Goal: Task Accomplishment & Management: Manage account settings

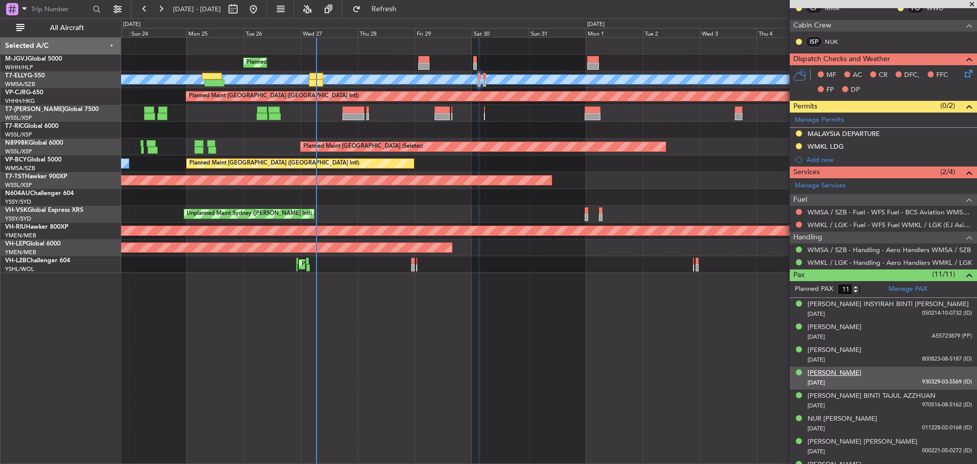
scroll to position [289, 0]
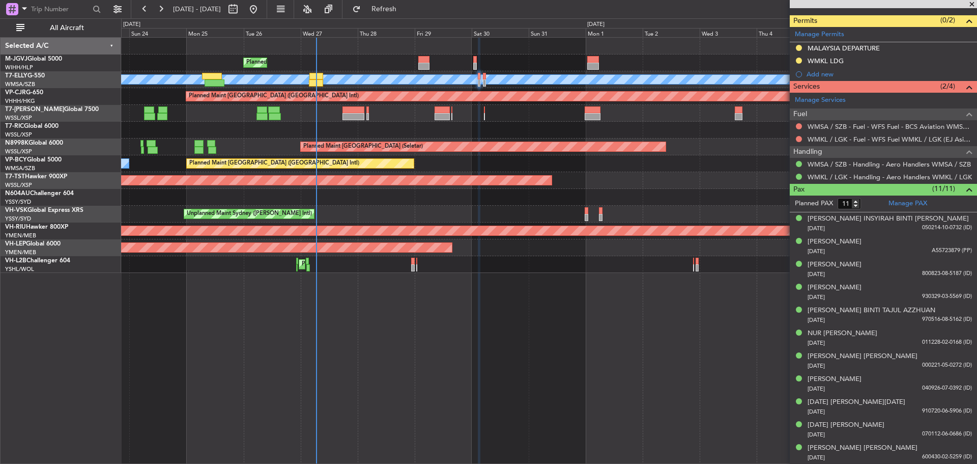
click at [502, 335] on div "Planned Maint Jakarta (Halim Intl) MEL Planned Maint Dubai (Dubai Intl) Unplann…" at bounding box center [549, 250] width 856 height 427
click at [827, 177] on link "WMKL / LGK - Handling - Aero Handlers WMKL / LGK" at bounding box center [890, 177] width 164 height 9
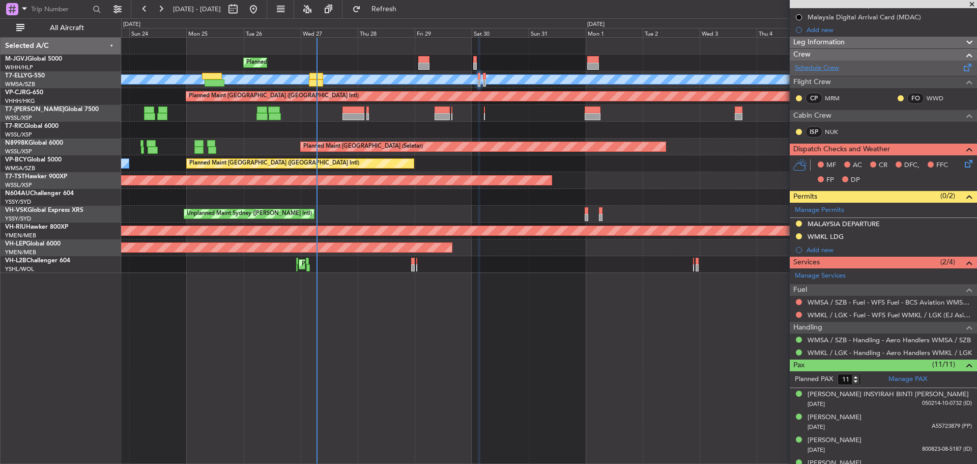
scroll to position [0, 0]
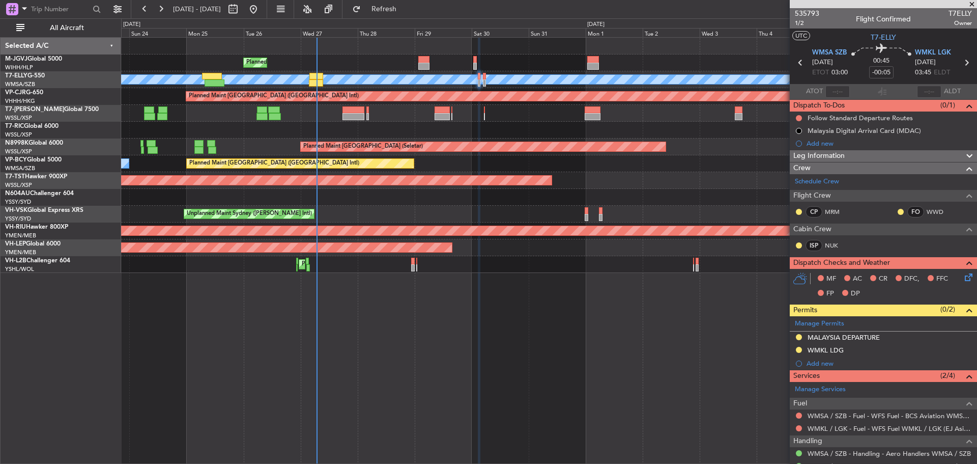
click at [960, 65] on icon at bounding box center [966, 62] width 13 height 13
type input "+00:10"
type input "0"
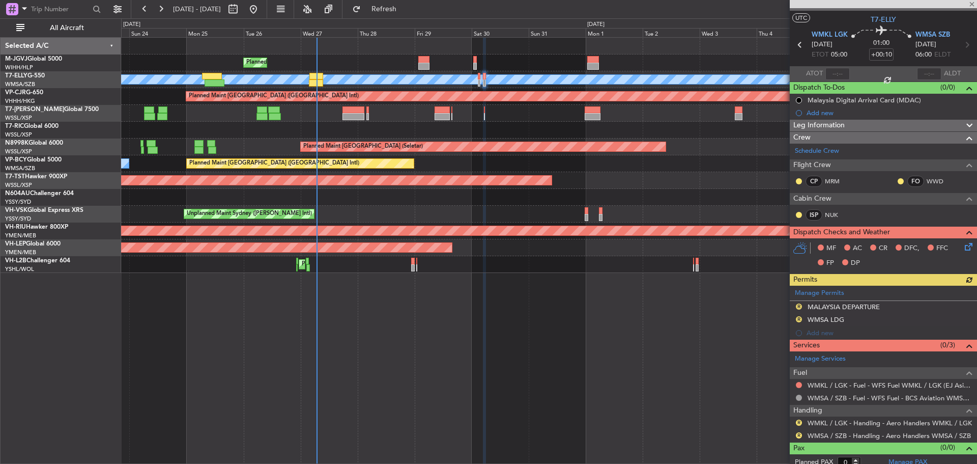
scroll to position [24, 0]
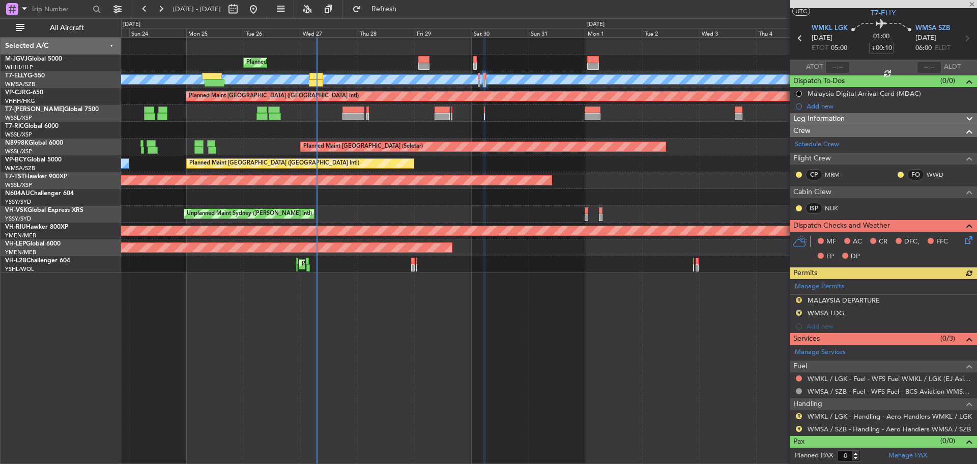
click at [798, 299] on div "Manage Permits R MALAYSIA DEPARTURE R WMSA LDG Add new" at bounding box center [883, 306] width 187 height 54
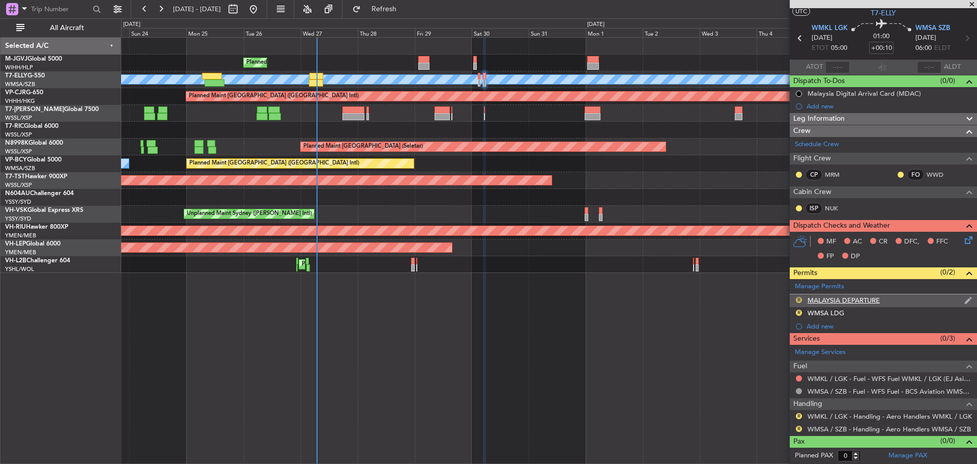
click at [799, 299] on button "R" at bounding box center [799, 300] width 6 height 6
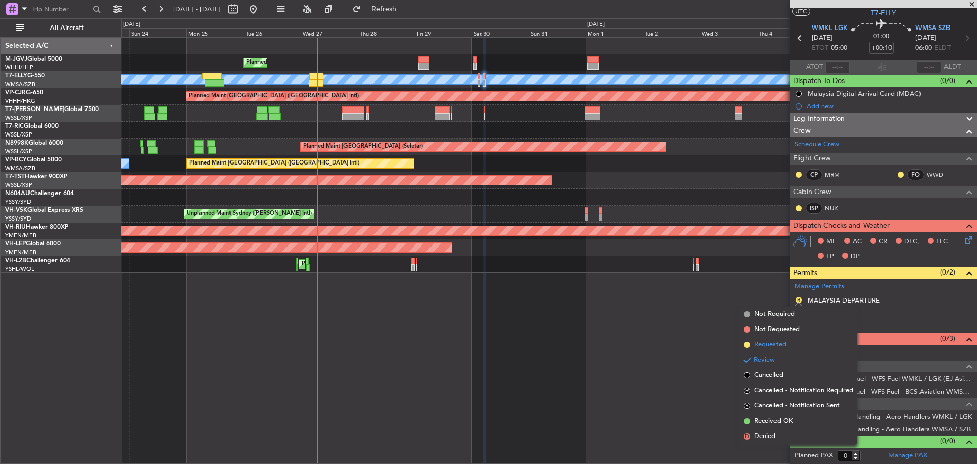
click at [776, 342] on span "Requested" at bounding box center [770, 345] width 32 height 10
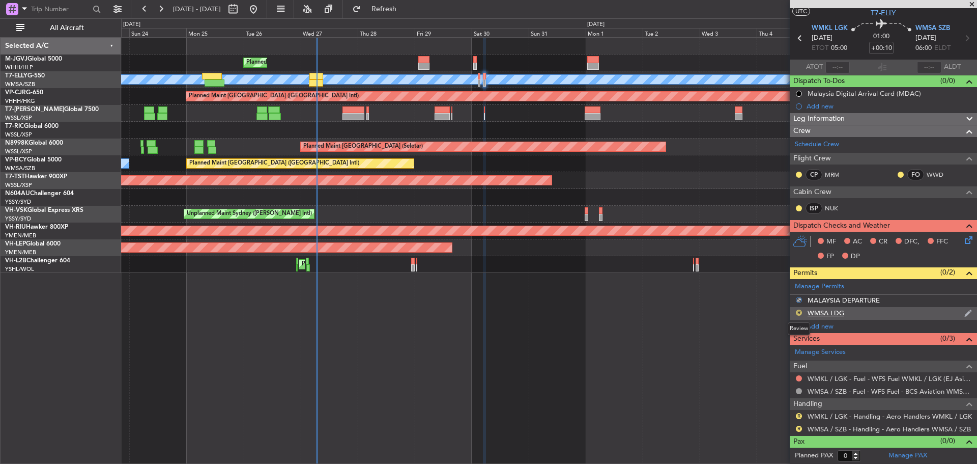
click at [799, 314] on button "R" at bounding box center [799, 313] width 6 height 6
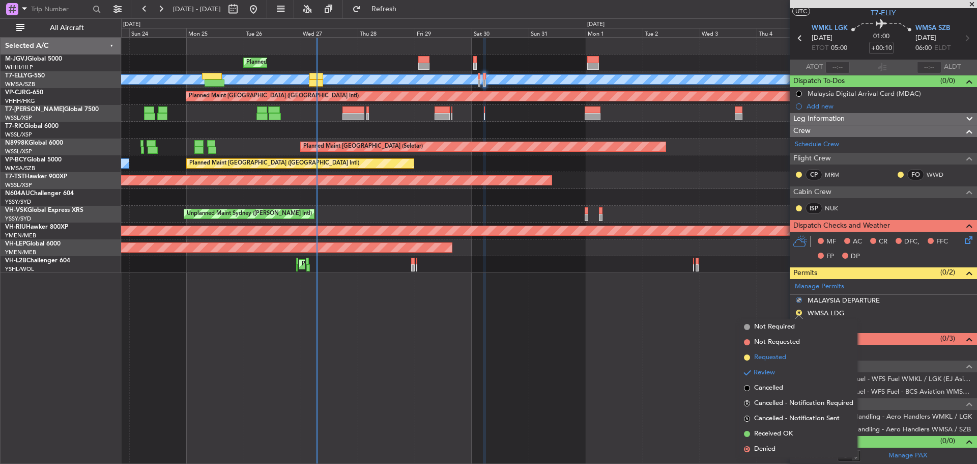
click at [780, 354] on span "Requested" at bounding box center [770, 357] width 32 height 10
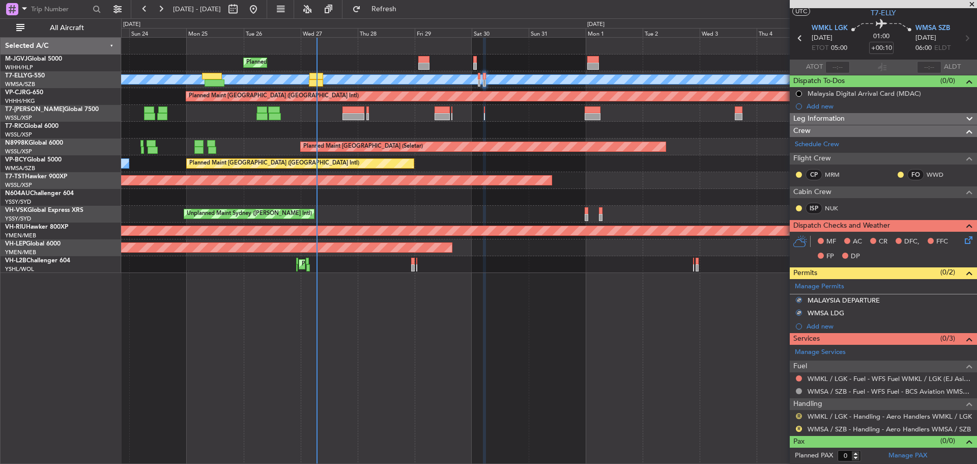
click at [799, 416] on button "R" at bounding box center [799, 416] width 6 height 6
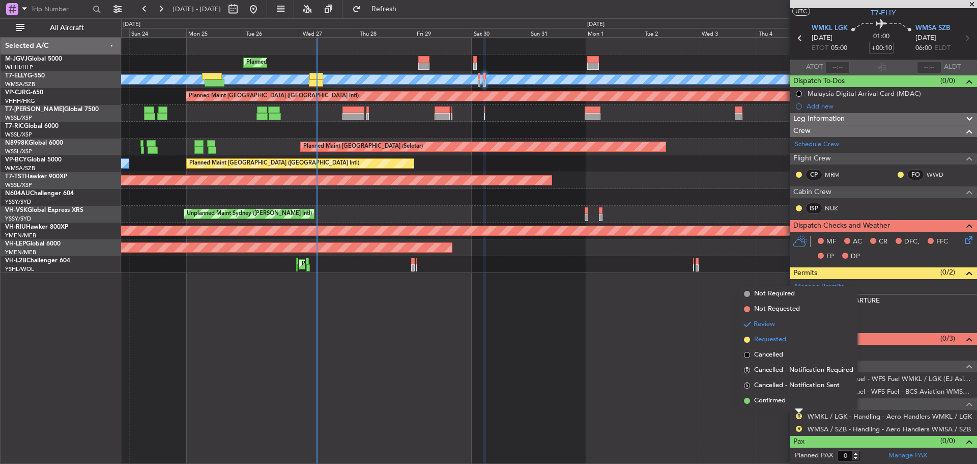
click at [783, 342] on span "Requested" at bounding box center [770, 339] width 32 height 10
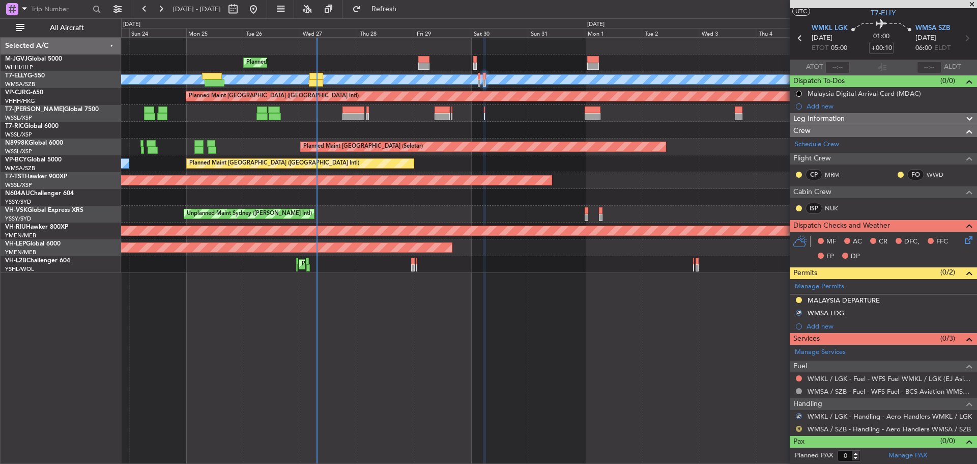
click at [799, 427] on button "R" at bounding box center [799, 429] width 6 height 6
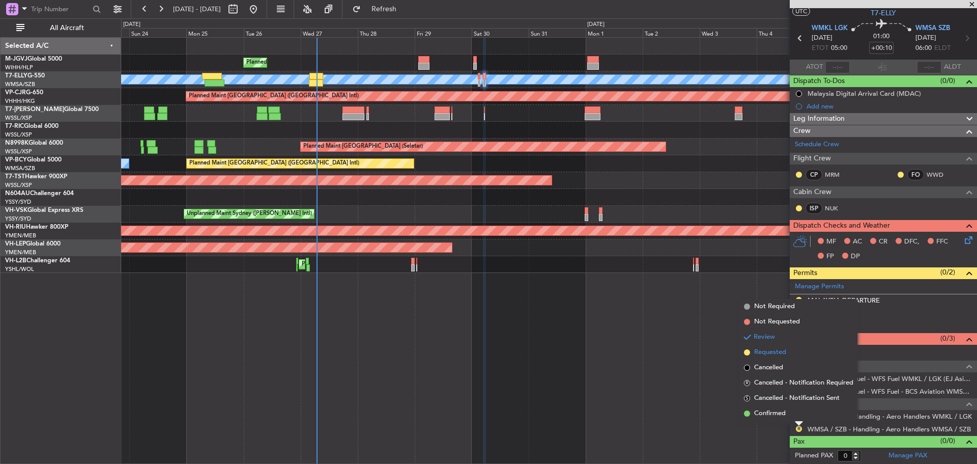
click at [782, 354] on span "Requested" at bounding box center [770, 352] width 32 height 10
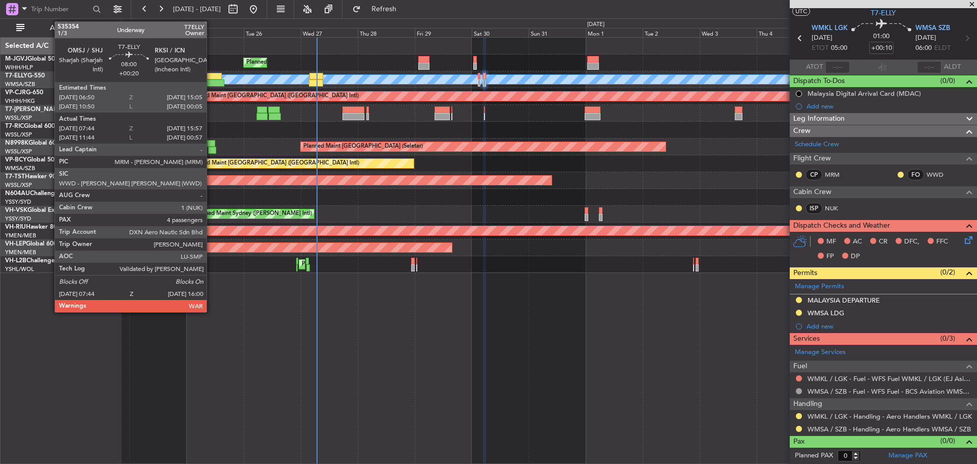
click at [211, 79] on div at bounding box center [215, 82] width 20 height 7
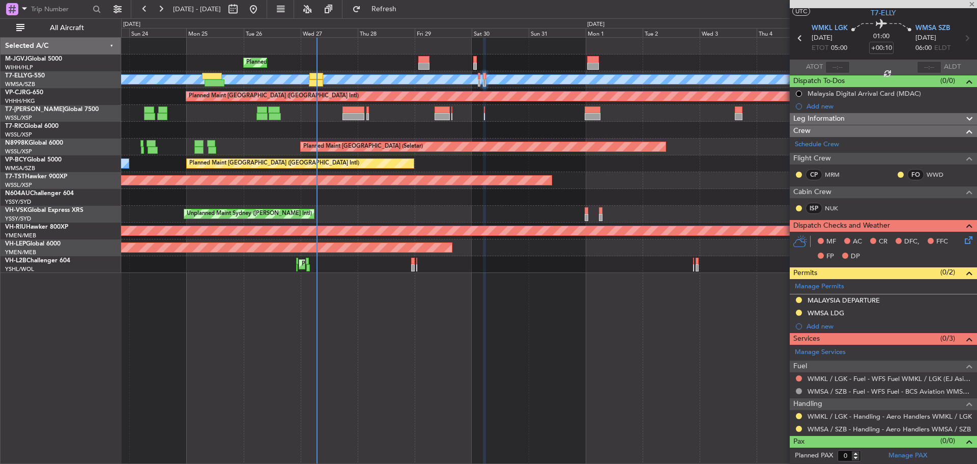
type input "+00:20"
type input "07:54"
type input "15:52"
type input "4"
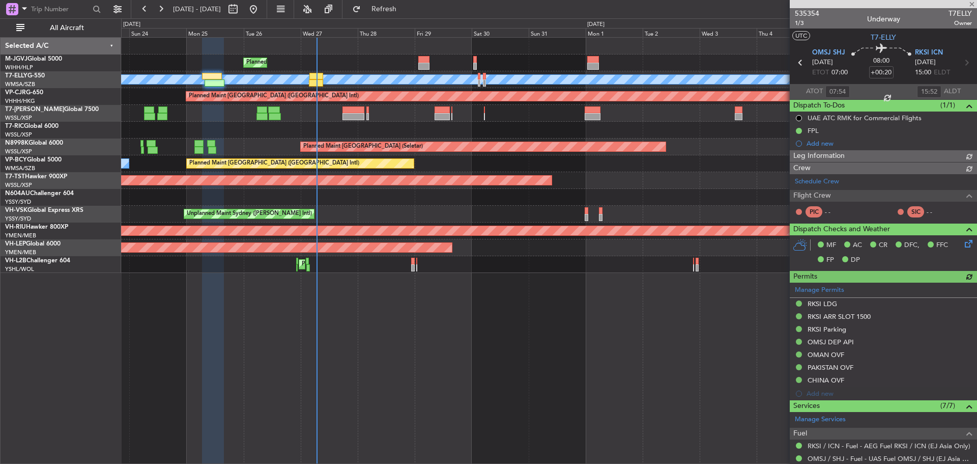
type input "[PERSON_NAME] (KYA)"
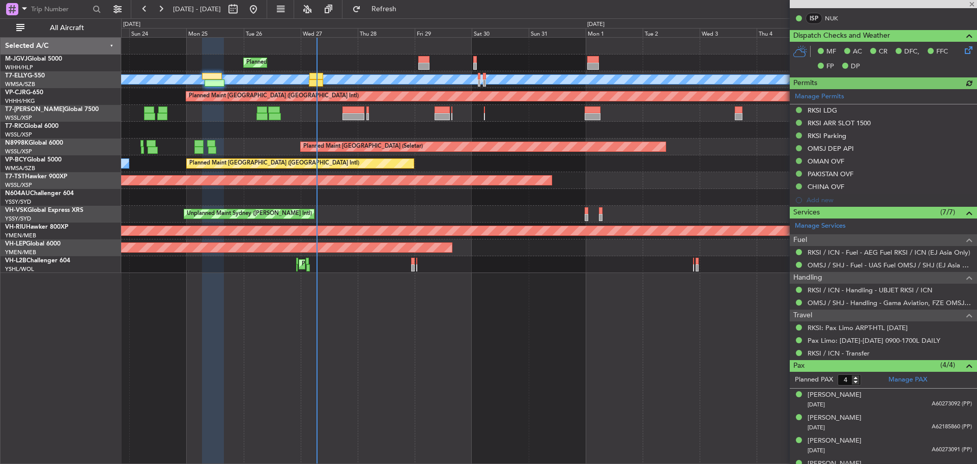
scroll to position [243, 0]
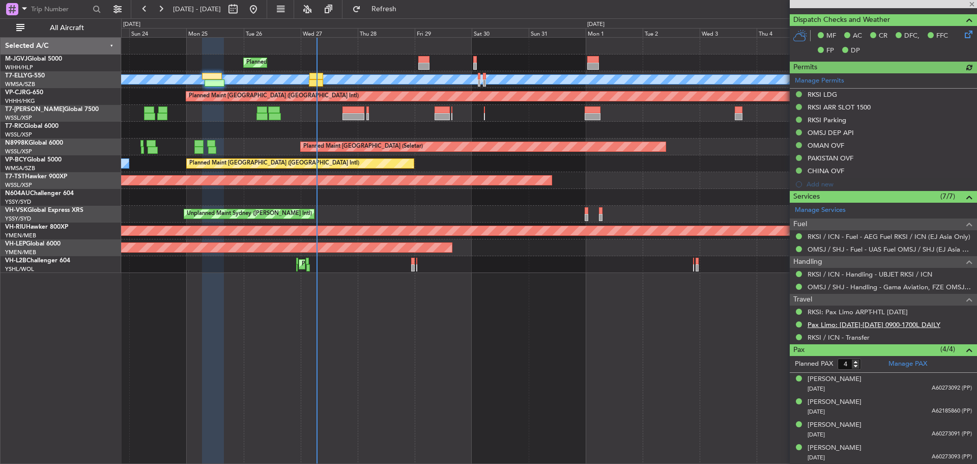
click at [838, 322] on link "Pax Limo: 26AUG-08SEP 0900-1700L DAILY" at bounding box center [874, 324] width 133 height 9
type input "[PERSON_NAME] (KYA)"
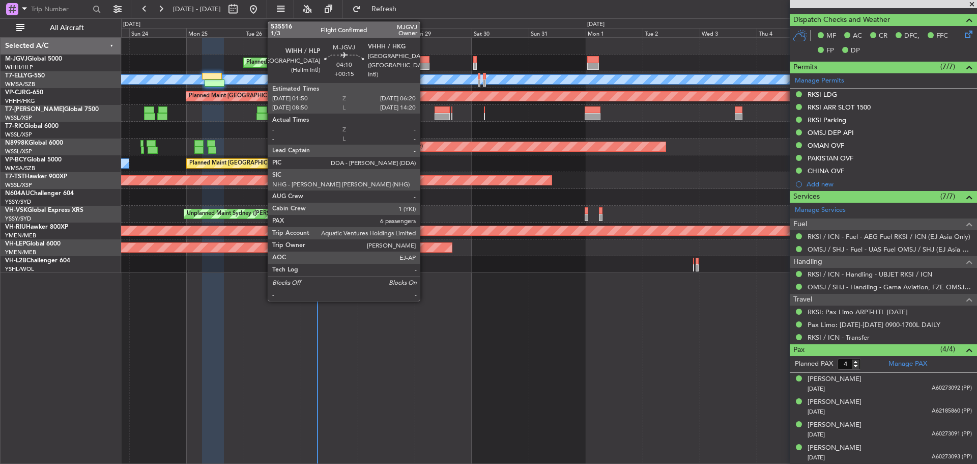
click at [425, 59] on div at bounding box center [423, 59] width 11 height 7
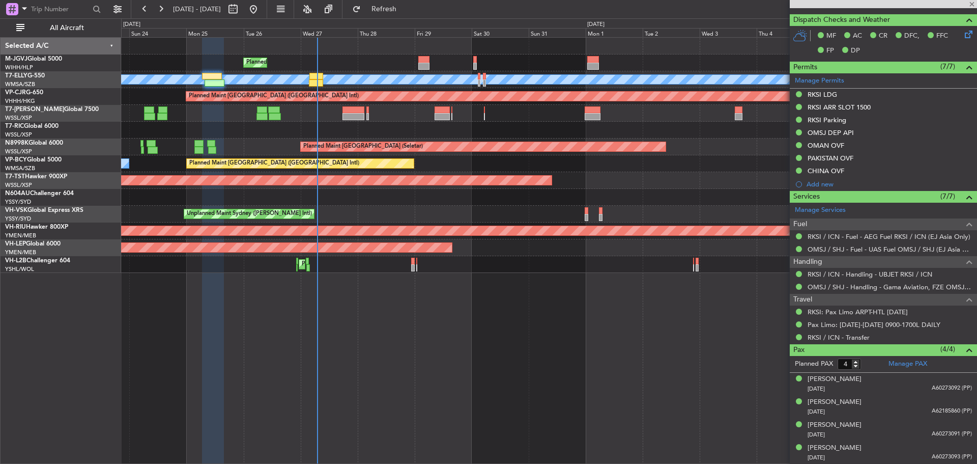
type input "+00:15"
type input "6"
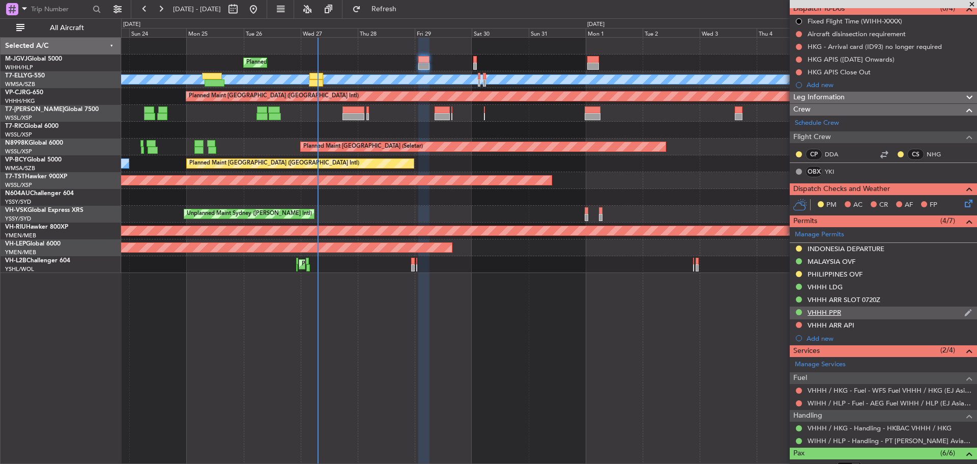
scroll to position [102, 0]
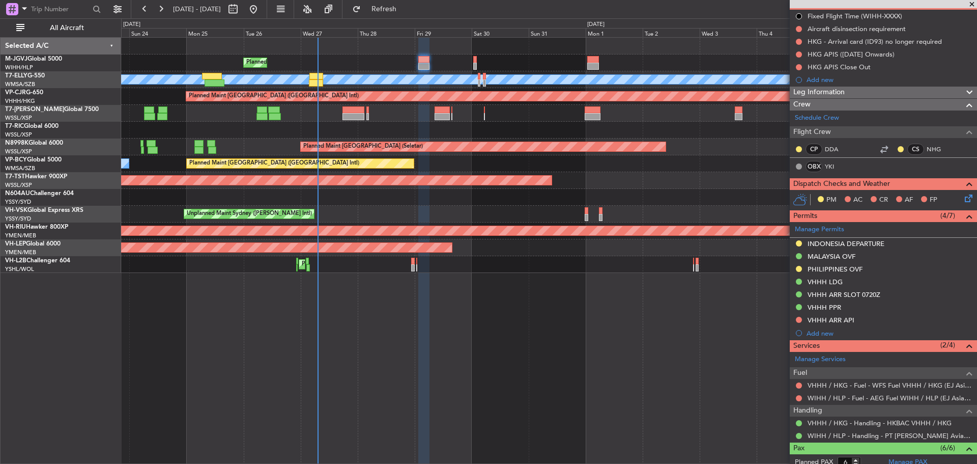
click at [692, 384] on div "Planned Maint Jakarta (Halim Intl) MEL Planned Maint Dubai (Dubai Intl) Unplann…" at bounding box center [549, 250] width 856 height 427
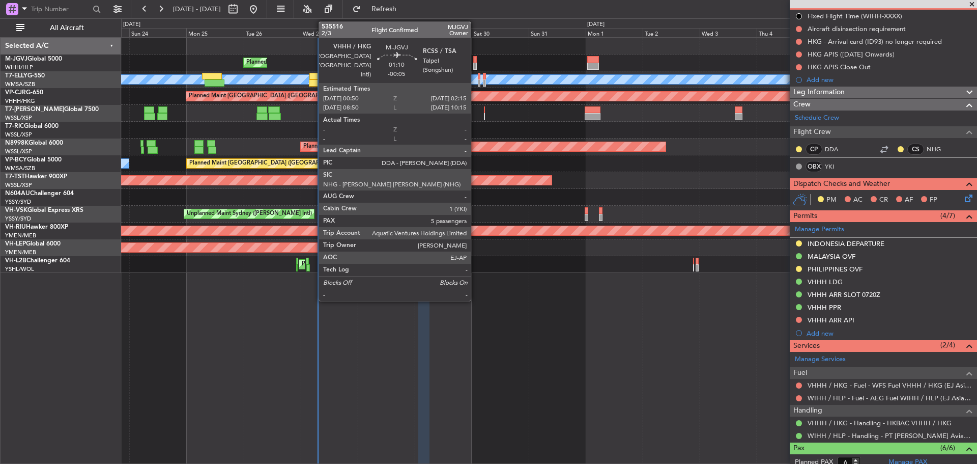
click at [475, 64] on div at bounding box center [475, 66] width 4 height 7
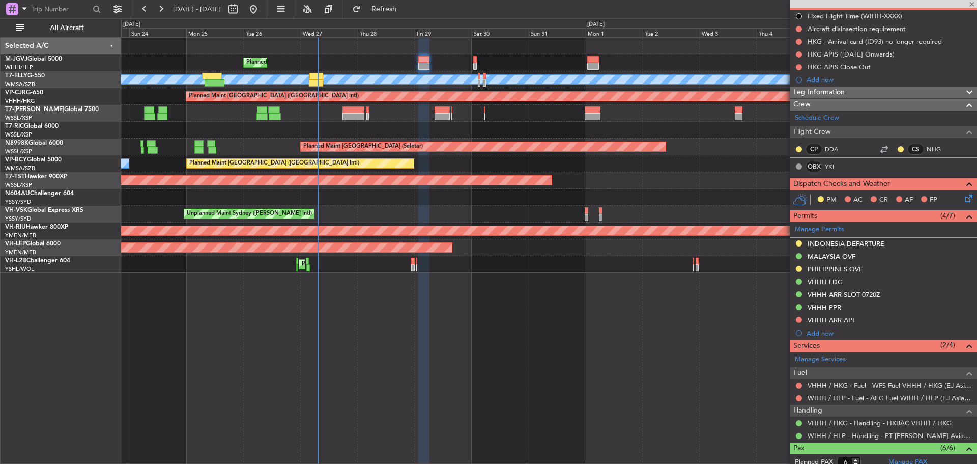
type input "-00:05"
type input "5"
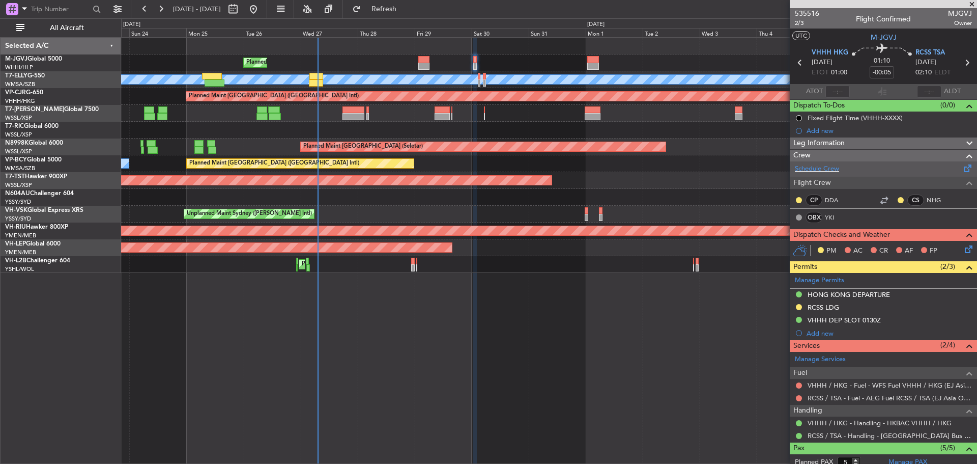
click at [962, 166] on span at bounding box center [968, 166] width 12 height 8
click at [800, 22] on span "2/3" at bounding box center [807, 23] width 24 height 9
click at [799, 23] on span "2/3" at bounding box center [807, 23] width 24 height 9
click at [406, 6] on span "Refresh" at bounding box center [384, 9] width 43 height 7
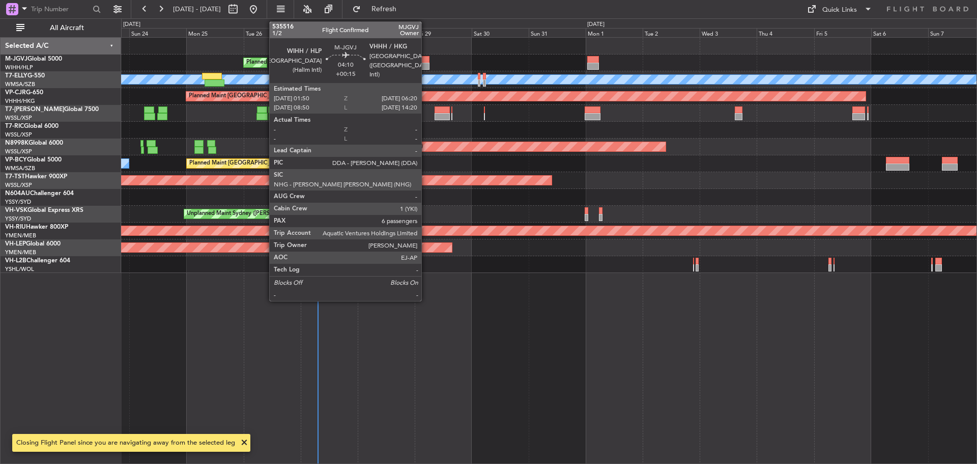
click at [426, 57] on div at bounding box center [423, 59] width 11 height 7
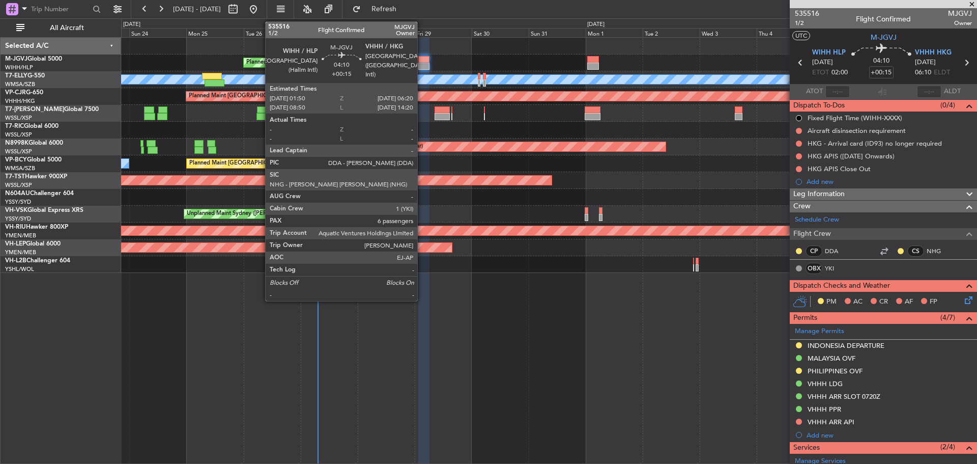
click at [422, 61] on div at bounding box center [423, 59] width 11 height 7
click at [423, 61] on div at bounding box center [423, 59] width 11 height 7
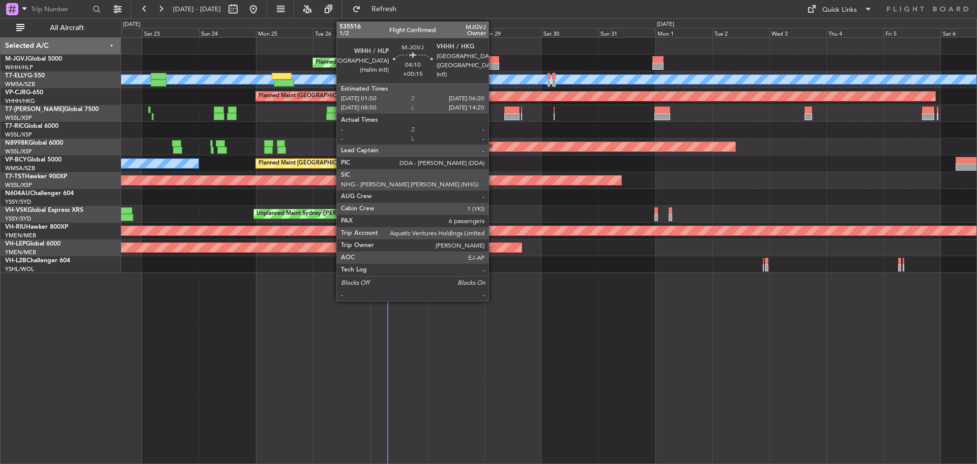
click at [493, 63] on div at bounding box center [493, 66] width 11 height 7
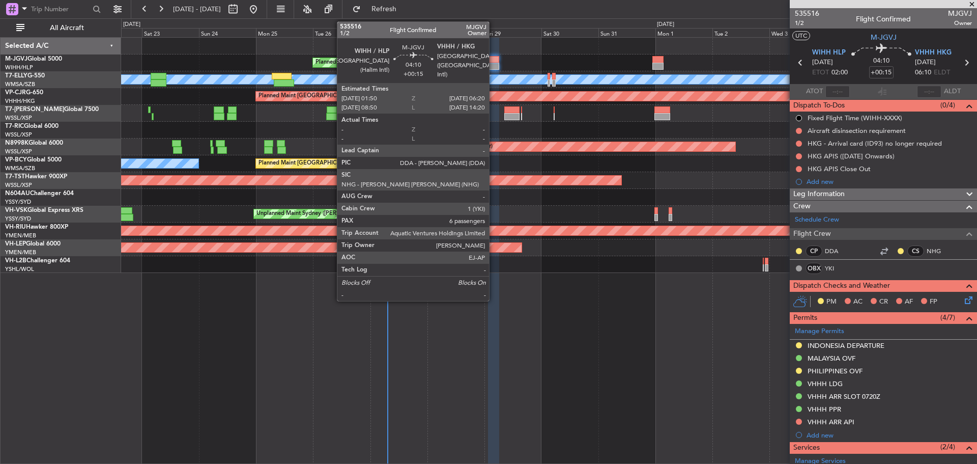
click at [494, 67] on div at bounding box center [493, 66] width 11 height 7
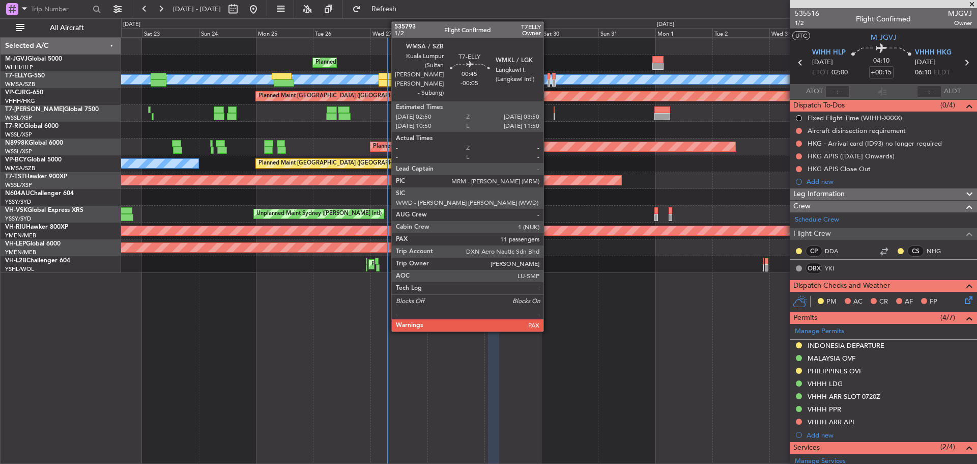
click at [548, 85] on div at bounding box center [549, 82] width 3 height 7
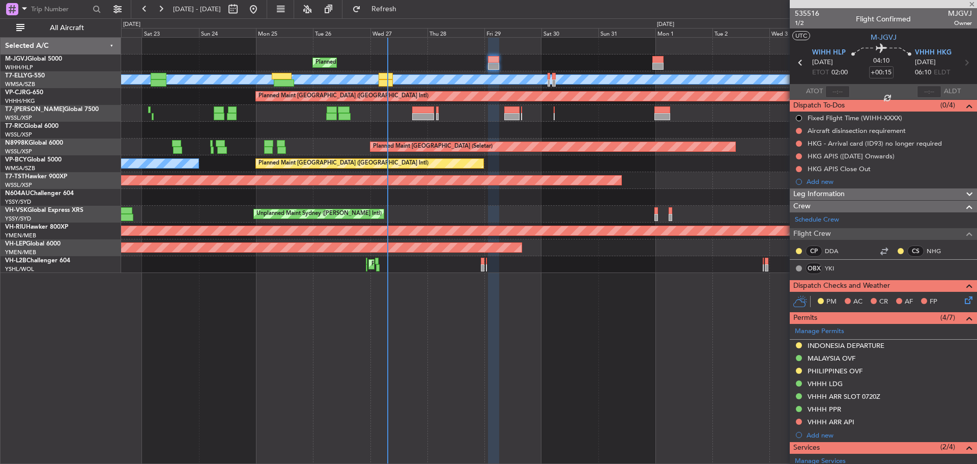
type input "-00:05"
type input "11"
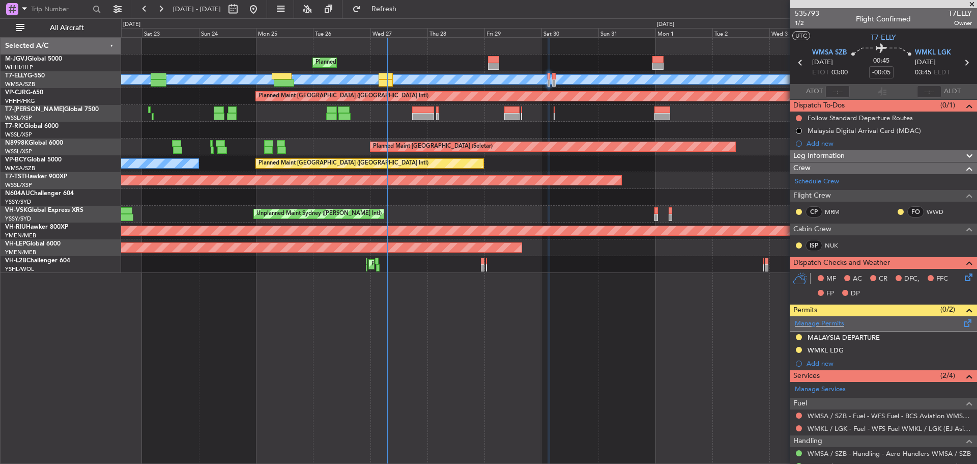
click at [962, 321] on span at bounding box center [968, 321] width 12 height 8
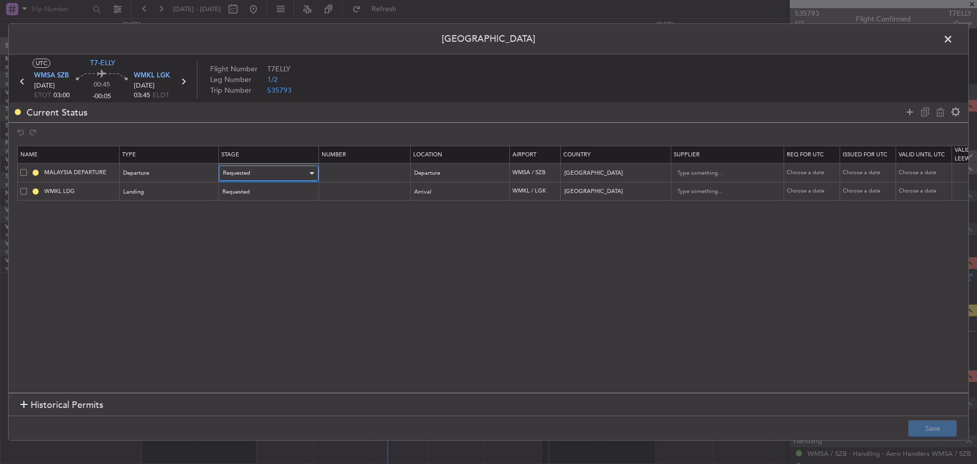
click at [259, 171] on div "Requested" at bounding box center [265, 172] width 85 height 15
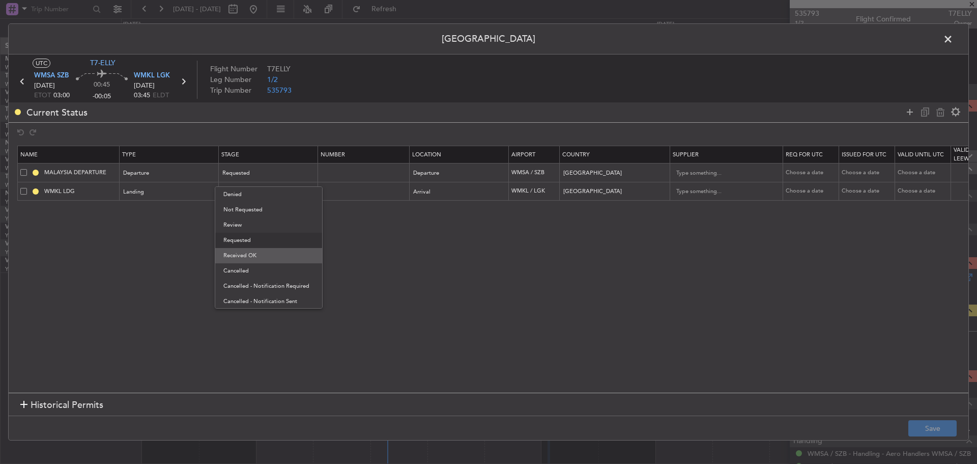
click at [259, 250] on span "Received OK" at bounding box center [268, 255] width 91 height 15
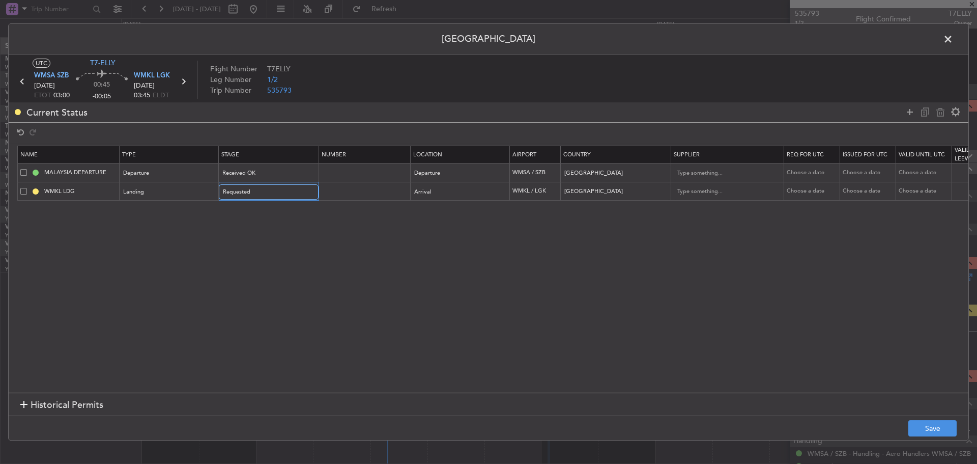
click at [272, 198] on div "Requested" at bounding box center [265, 191] width 85 height 15
drag, startPoint x: 263, startPoint y: 272, endPoint x: 294, endPoint y: 250, distance: 38.0
click at [263, 272] on span "Received OK" at bounding box center [268, 274] width 91 height 15
click at [365, 172] on input "text" at bounding box center [365, 172] width 89 height 9
paste input "CAAM-NS-1099-08-25"
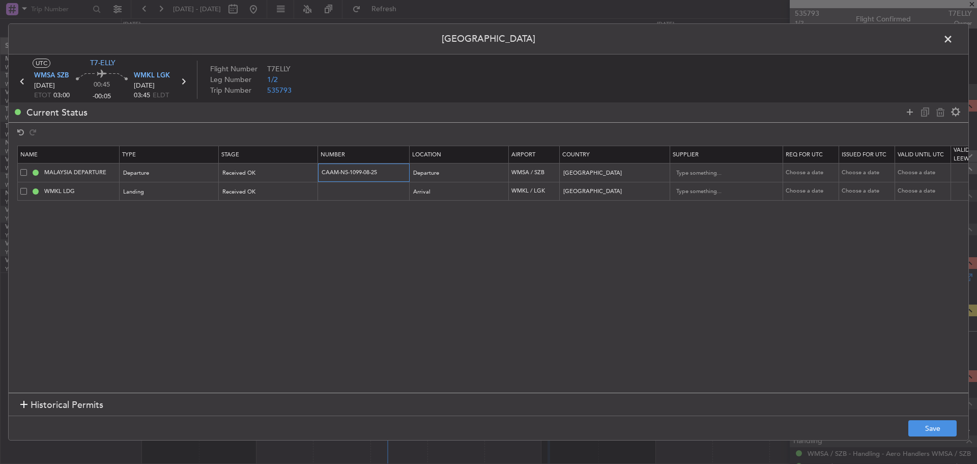
type input "CAAM-NS-1099-08-25"
click at [369, 191] on input "text" at bounding box center [365, 191] width 89 height 9
paste input "CAAM-NS-1099-08-25"
type input "CAAM-NS-1099-08-25"
click at [803, 172] on div "Choose a date" at bounding box center [812, 173] width 53 height 9
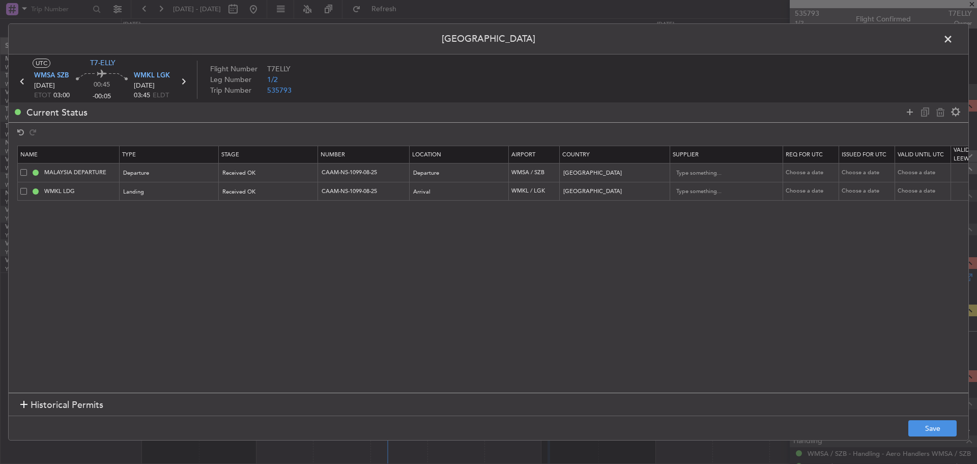
select select "8"
select select "2025"
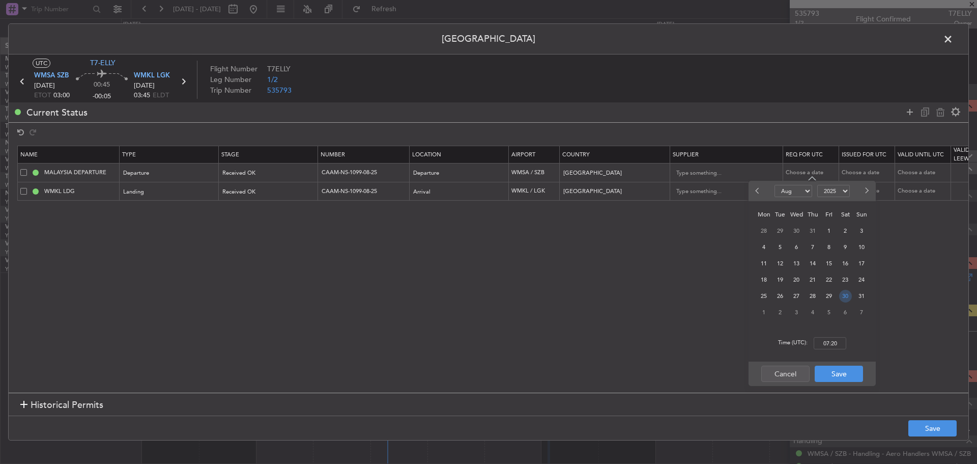
click at [845, 293] on span "30" at bounding box center [846, 296] width 13 height 13
click at [830, 342] on input "00:00" at bounding box center [830, 343] width 33 height 12
type input "03:00"
click at [836, 371] on button "Save" at bounding box center [839, 374] width 48 height 16
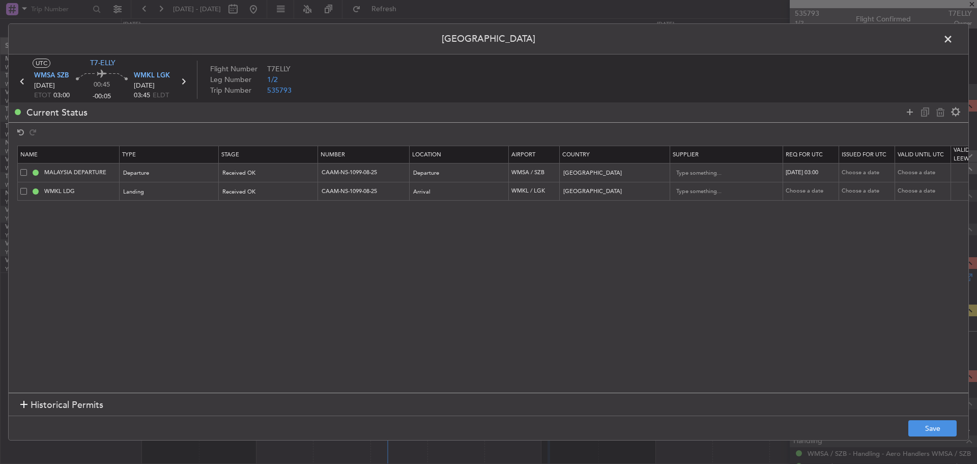
click at [853, 169] on div "Choose a date" at bounding box center [868, 173] width 53 height 9
select select "8"
select select "2025"
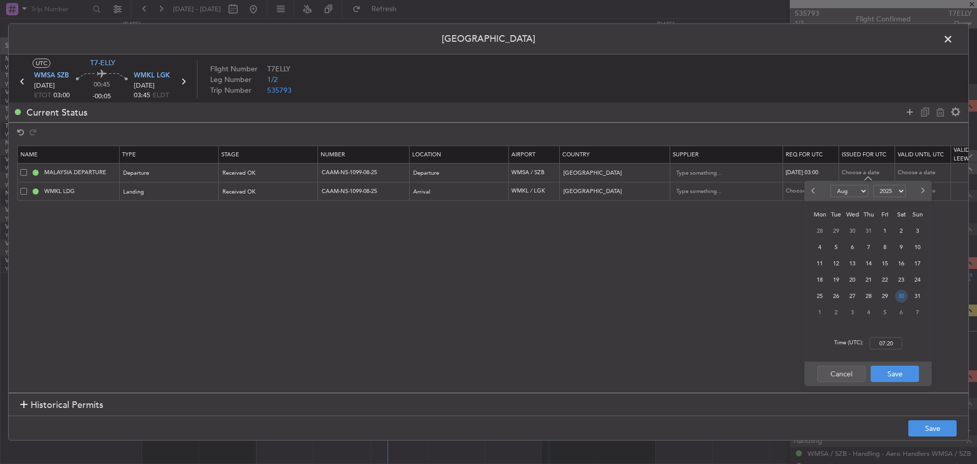
click at [902, 297] on span "30" at bounding box center [902, 296] width 13 height 13
click at [883, 341] on input "00:00" at bounding box center [886, 343] width 33 height 12
type input "03:00"
click at [885, 371] on button "Save" at bounding box center [895, 374] width 48 height 16
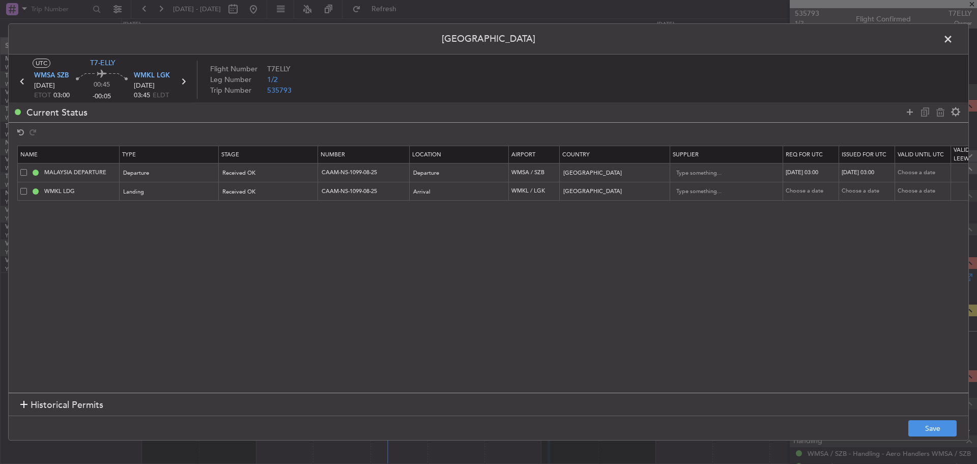
click at [802, 194] on div "Choose a date" at bounding box center [812, 191] width 53 height 9
select select "8"
select select "2025"
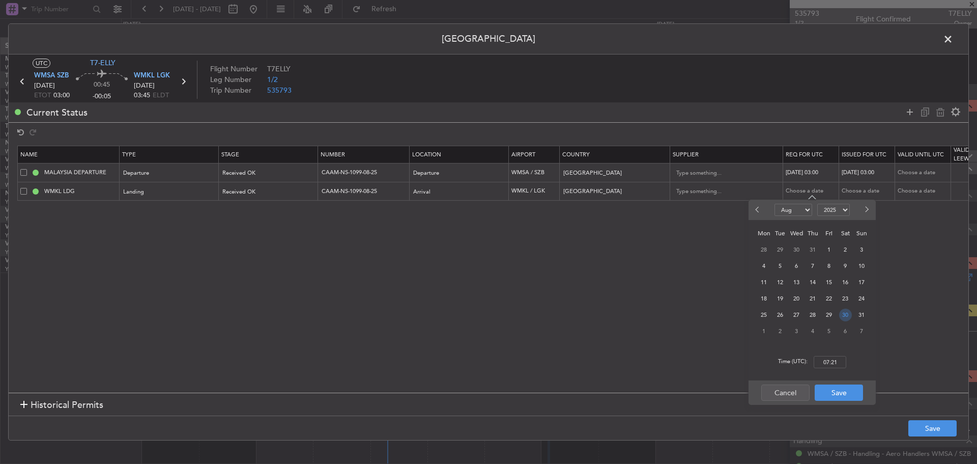
click at [842, 312] on span "30" at bounding box center [846, 315] width 13 height 13
click at [836, 359] on input "00:00" at bounding box center [830, 362] width 33 height 12
type input "03:00"
click at [840, 393] on button "Save" at bounding box center [839, 392] width 48 height 16
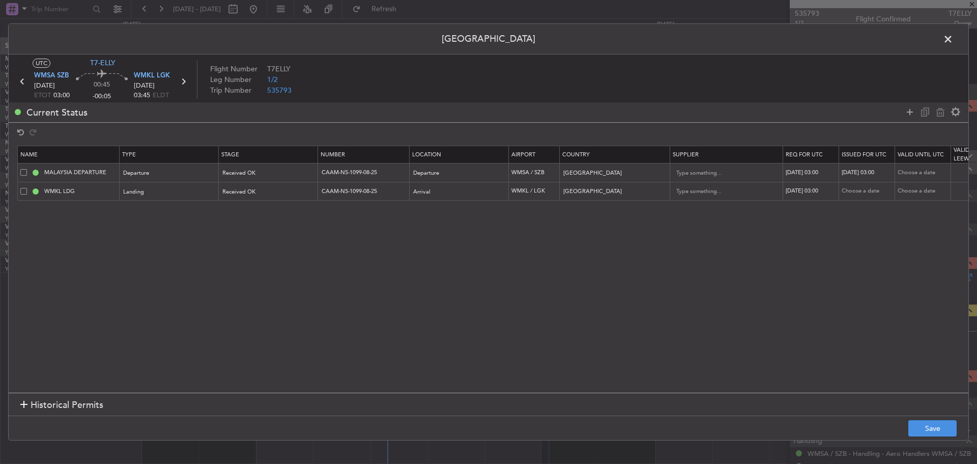
click at [871, 189] on div "Choose a date" at bounding box center [868, 191] width 53 height 9
select select "8"
select select "2025"
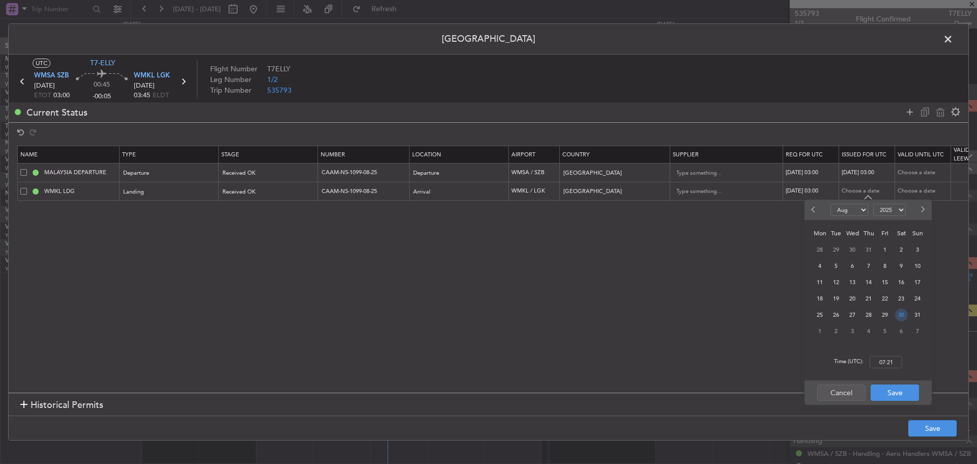
click at [900, 315] on span "30" at bounding box center [902, 315] width 13 height 13
click at [885, 356] on input "00:00" at bounding box center [886, 362] width 33 height 12
type input "03:00"
click at [889, 390] on button "Save" at bounding box center [895, 392] width 48 height 16
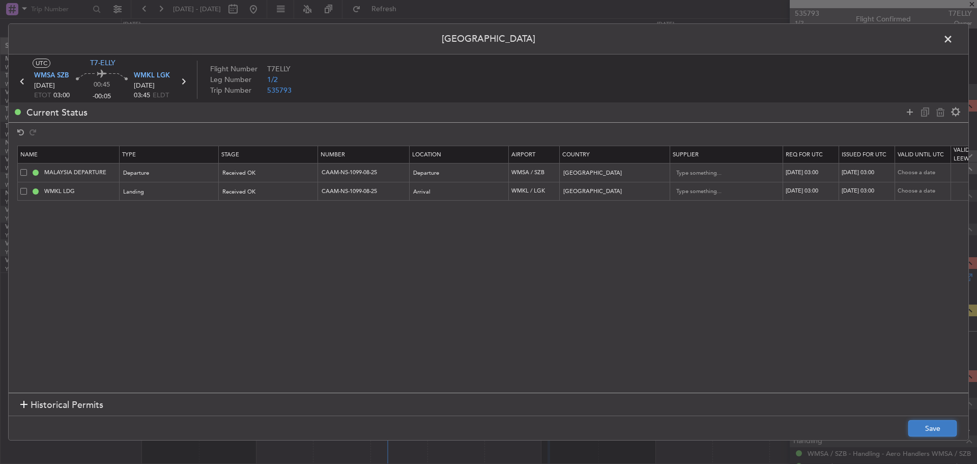
click at [922, 422] on button "Save" at bounding box center [933, 428] width 48 height 16
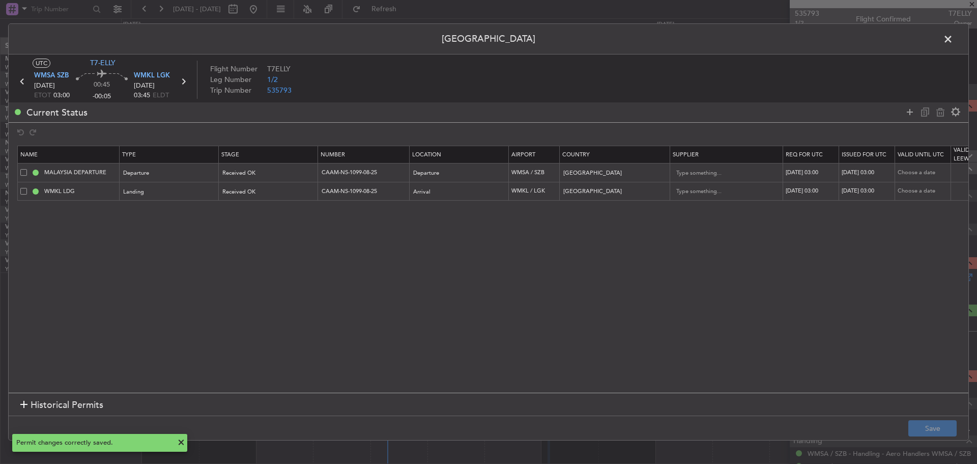
click at [182, 81] on icon at bounding box center [183, 81] width 13 height 13
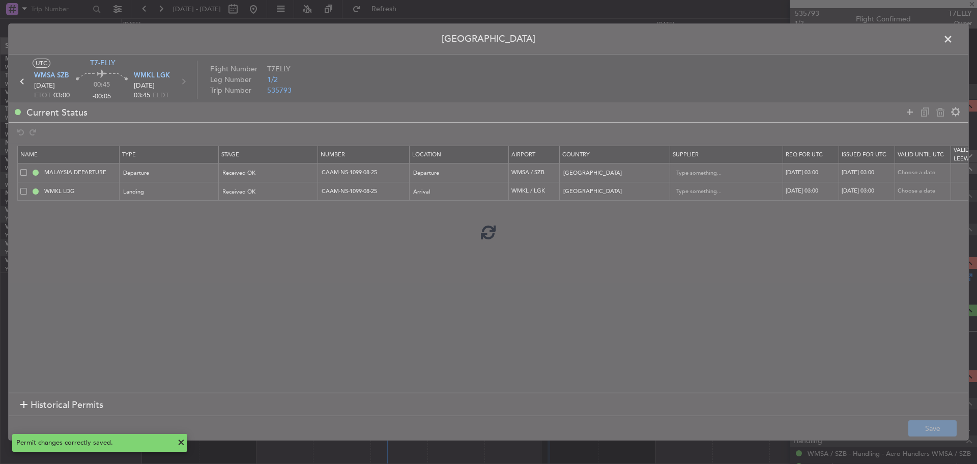
type input "+00:10"
type input "0"
type input "+00:10"
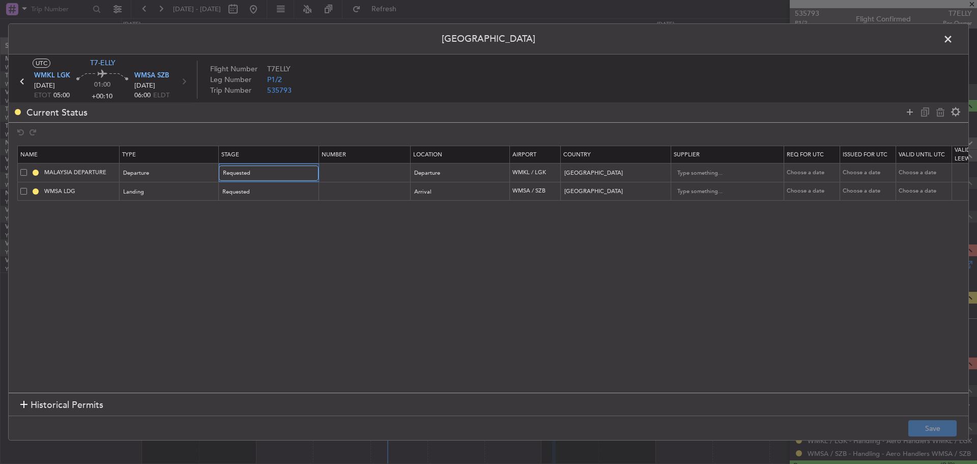
click at [307, 172] on div at bounding box center [310, 173] width 7 height 8
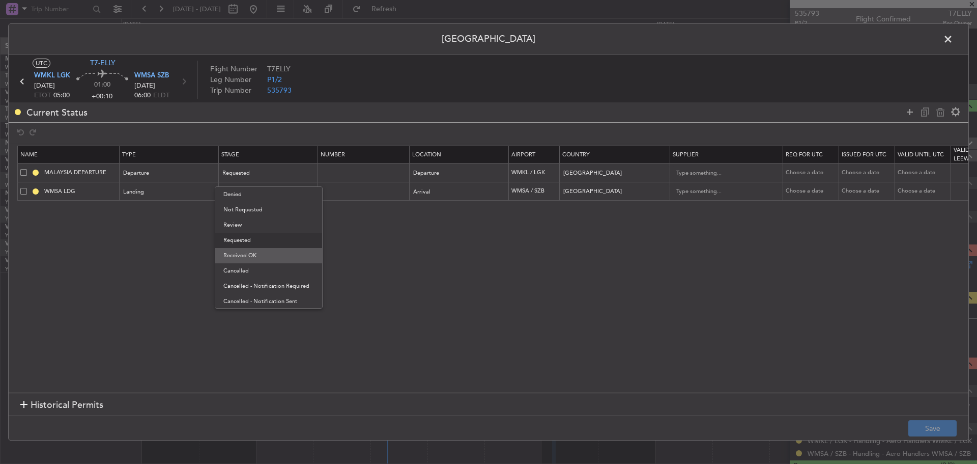
click at [269, 253] on span "Received OK" at bounding box center [268, 255] width 91 height 15
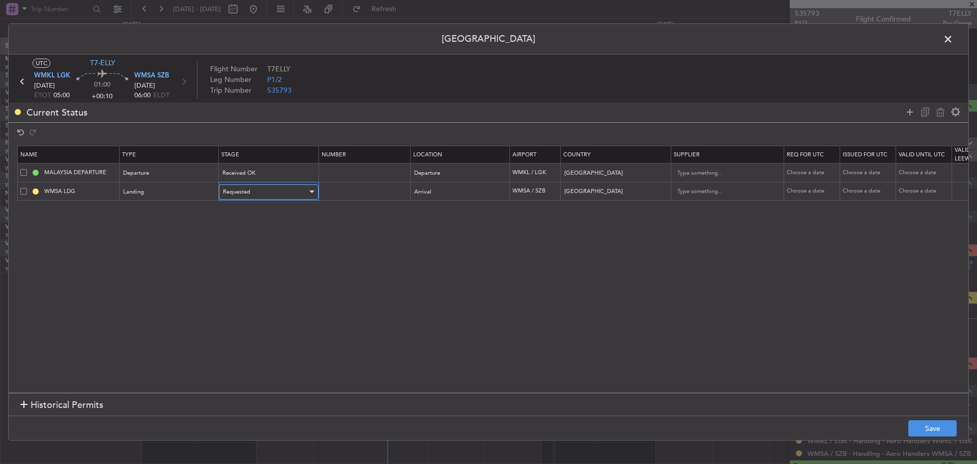
click at [288, 190] on div "Requested" at bounding box center [265, 191] width 85 height 15
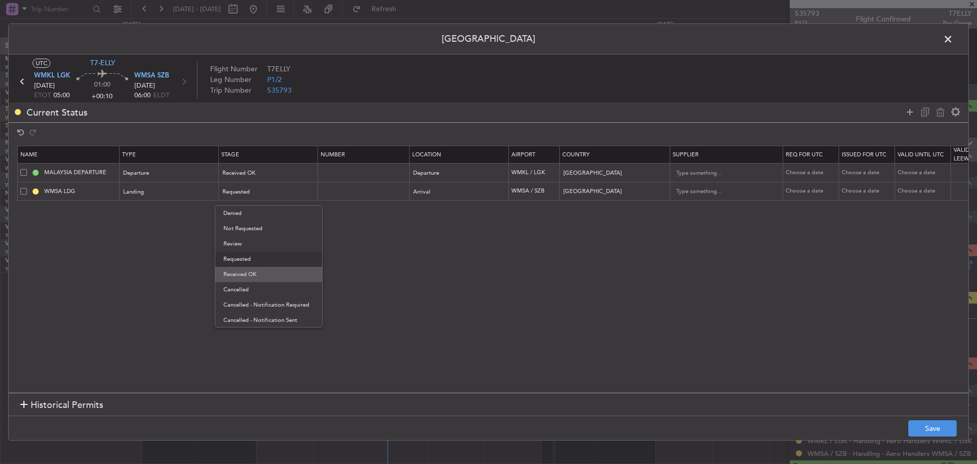
click at [269, 275] on span "Received OK" at bounding box center [268, 274] width 91 height 15
click at [340, 170] on input "text" at bounding box center [365, 172] width 89 height 9
paste input "CAAM-NS-1099-08-25"
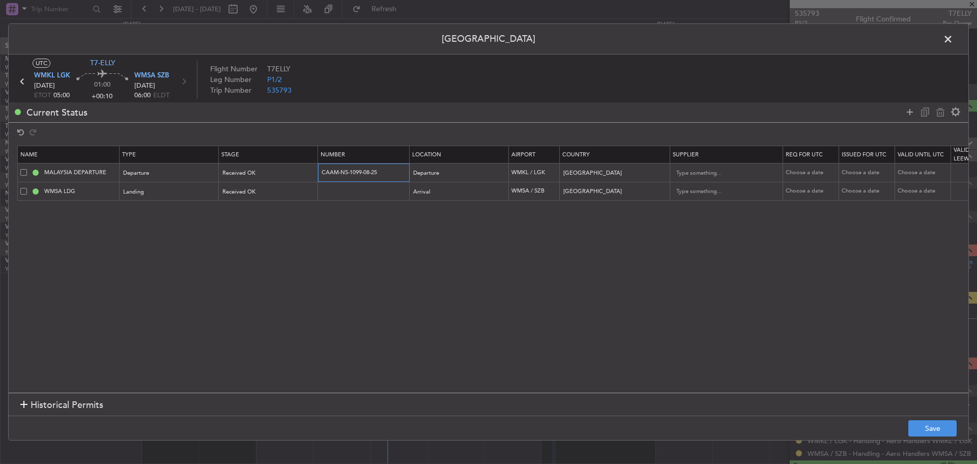
type input "CAAM-NS-1099-08-25"
click at [346, 192] on input "text" at bounding box center [365, 191] width 89 height 9
paste input "CAAM-NS-1099-08-25"
type input "CAAM-NS-1099-08-25"
click at [801, 171] on div "Choose a date" at bounding box center [812, 173] width 53 height 9
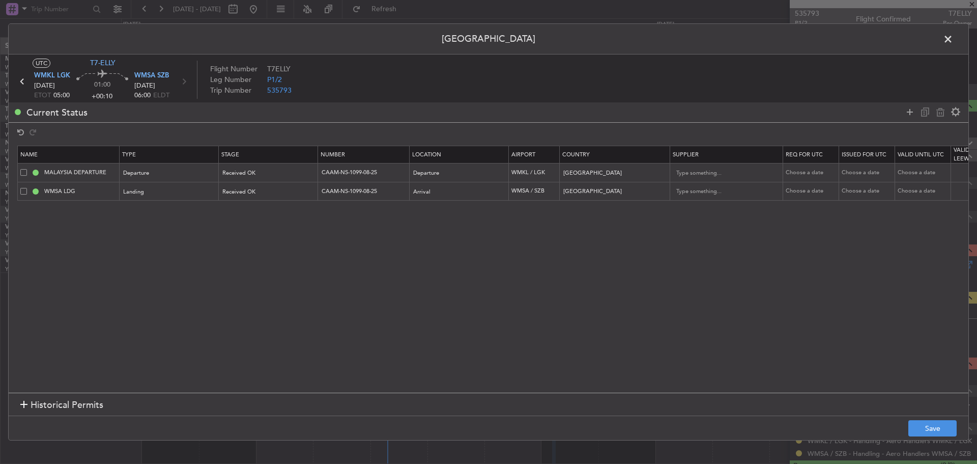
select select "8"
select select "2025"
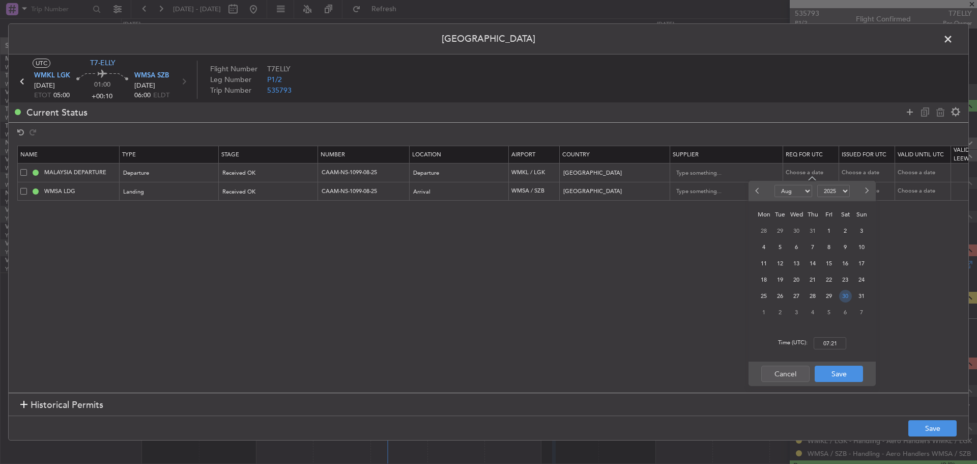
click at [842, 297] on span "30" at bounding box center [846, 296] width 13 height 13
click at [833, 344] on input "00:00" at bounding box center [830, 343] width 33 height 12
type input "05:00"
click at [830, 370] on button "Save" at bounding box center [839, 374] width 48 height 16
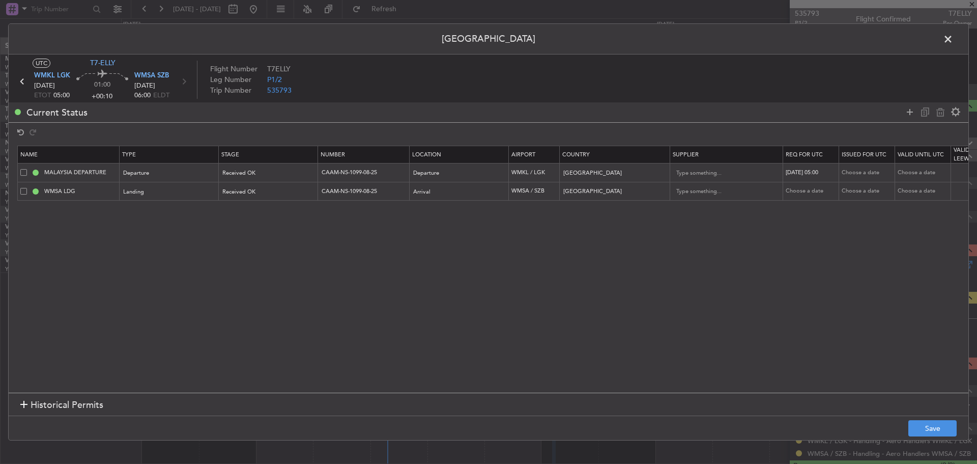
click at [820, 190] on div "Choose a date" at bounding box center [812, 191] width 53 height 9
select select "8"
select select "2025"
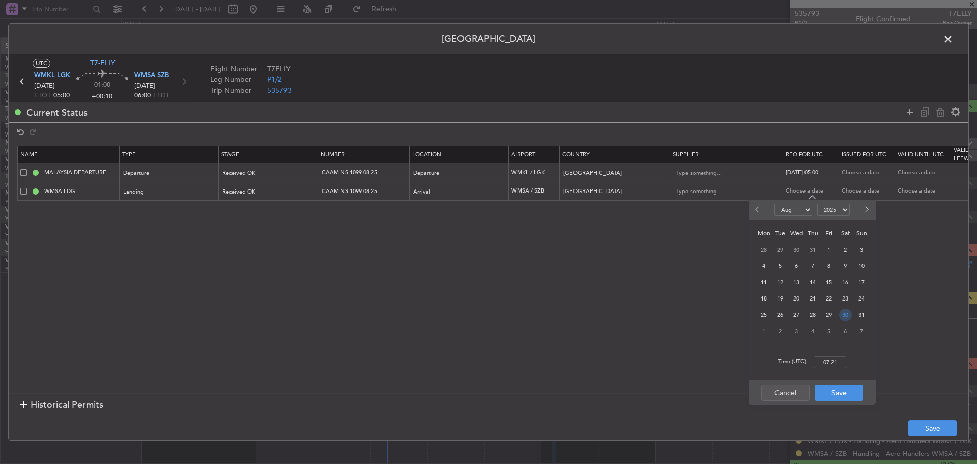
click at [846, 315] on span "30" at bounding box center [846, 315] width 13 height 13
click at [833, 360] on input "00:00" at bounding box center [830, 362] width 33 height 12
type input "05:00"
click at [837, 386] on button "Save" at bounding box center [839, 392] width 48 height 16
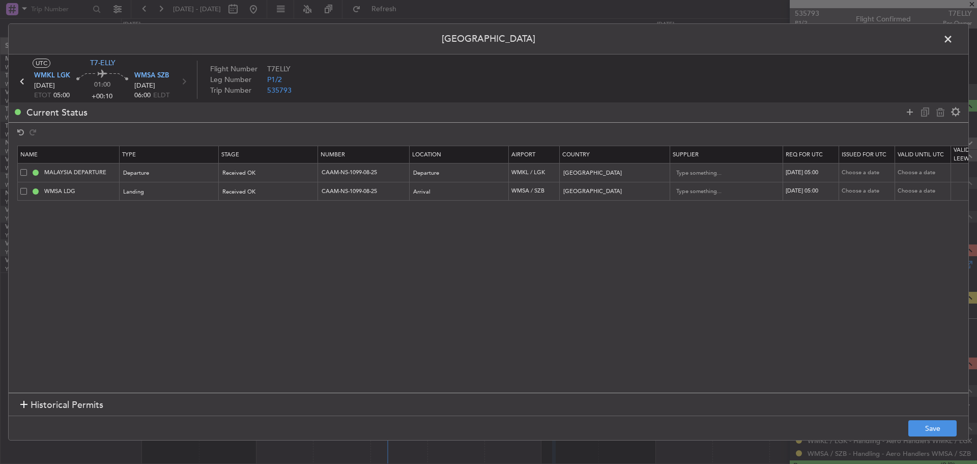
click at [861, 175] on div "Choose a date" at bounding box center [868, 173] width 53 height 9
select select "8"
select select "2025"
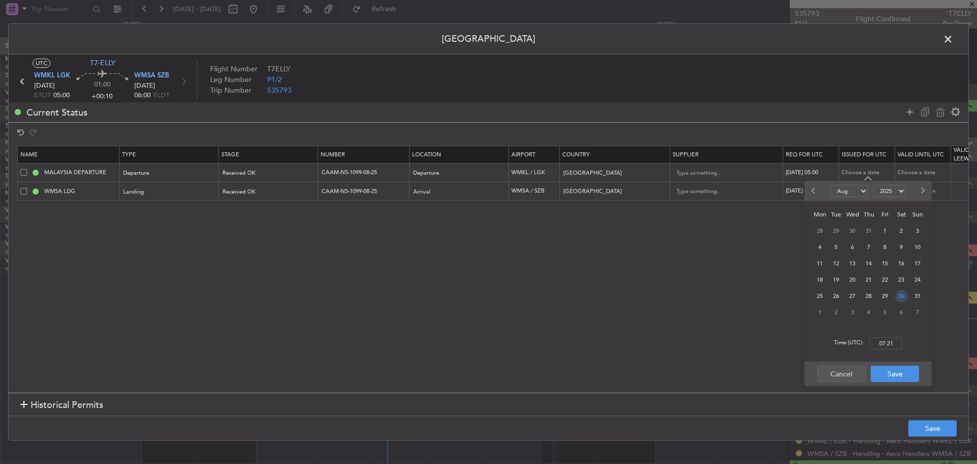
click at [900, 297] on span "30" at bounding box center [902, 296] width 13 height 13
click at [883, 344] on input "00:00" at bounding box center [886, 343] width 33 height 12
type input "05:00"
click at [883, 373] on button "Save" at bounding box center [895, 374] width 48 height 16
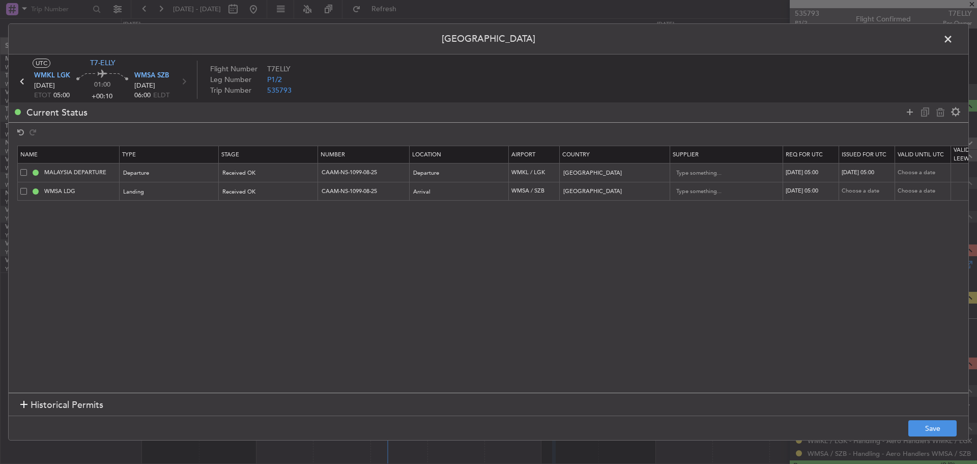
click at [869, 191] on div "Choose a date" at bounding box center [868, 191] width 53 height 9
select select "8"
select select "2025"
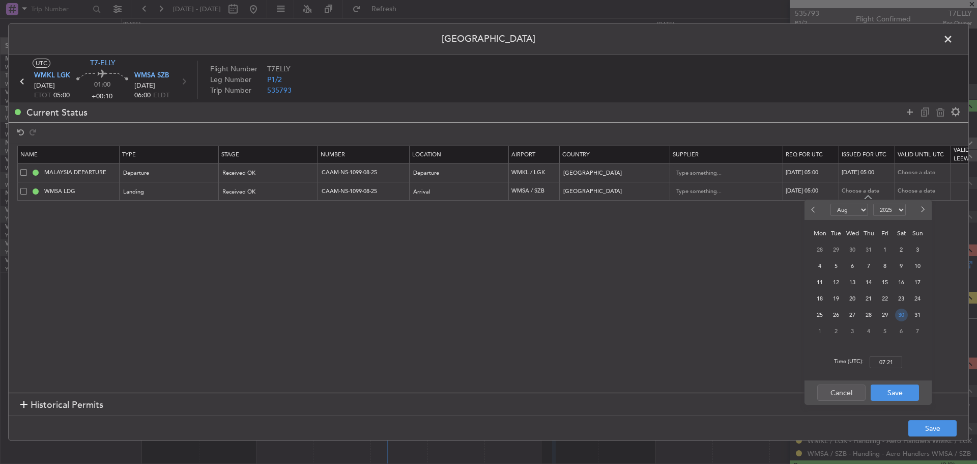
drag, startPoint x: 902, startPoint y: 313, endPoint x: 892, endPoint y: 334, distance: 23.7
click at [902, 313] on span "30" at bounding box center [902, 315] width 13 height 13
click at [884, 361] on input "00:00" at bounding box center [886, 362] width 33 height 12
type input "05:00"
click at [895, 389] on button "Save" at bounding box center [895, 392] width 48 height 16
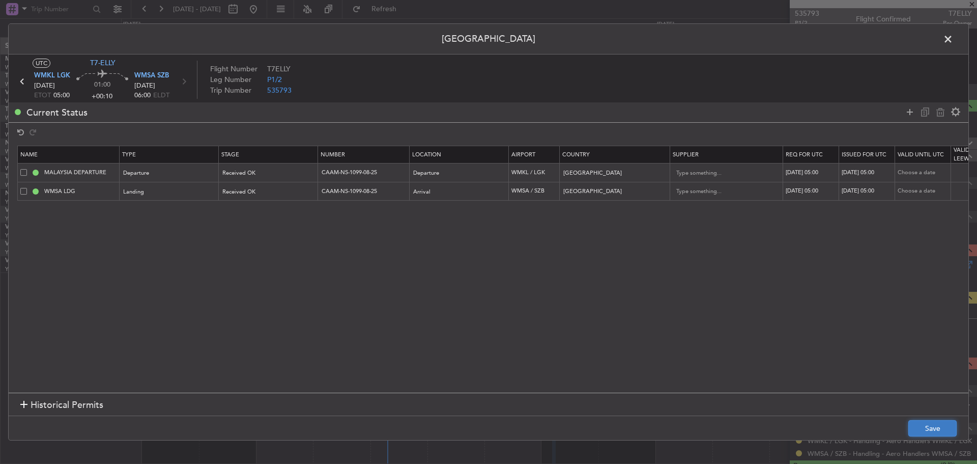
click at [927, 423] on button "Save" at bounding box center [933, 428] width 48 height 16
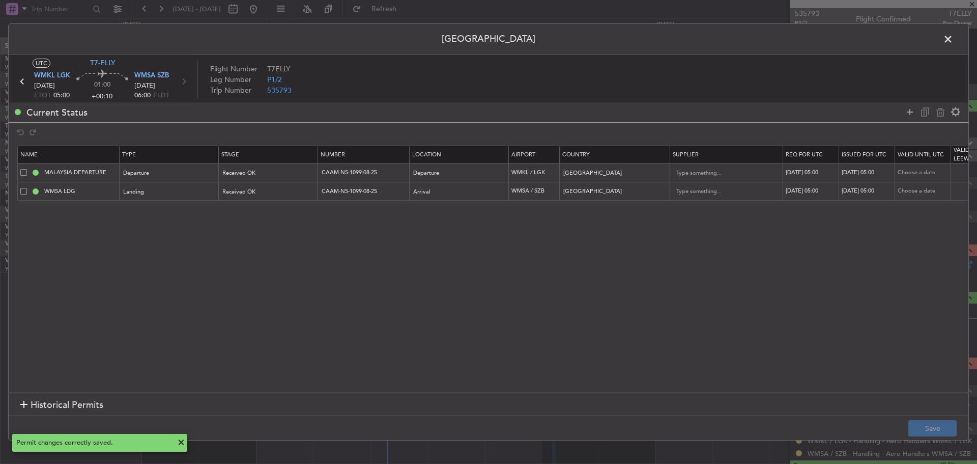
click at [954, 45] on span at bounding box center [954, 42] width 0 height 20
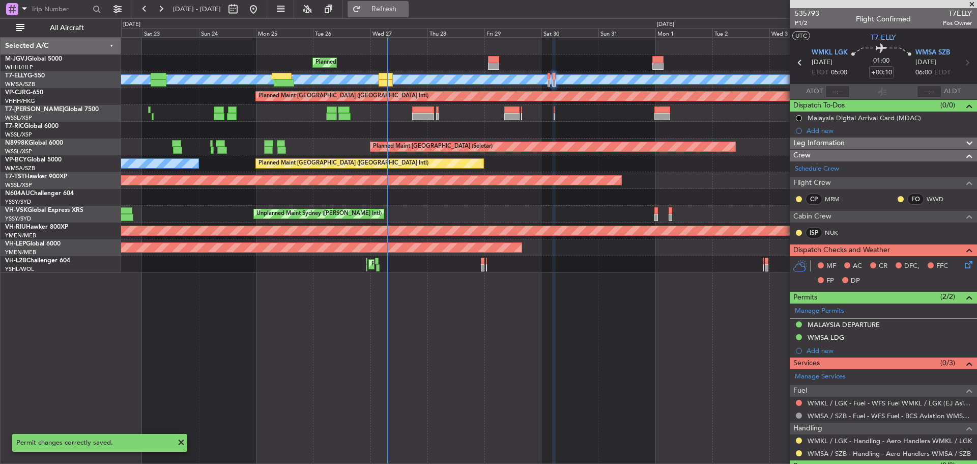
click at [406, 10] on span "Refresh" at bounding box center [384, 9] width 43 height 7
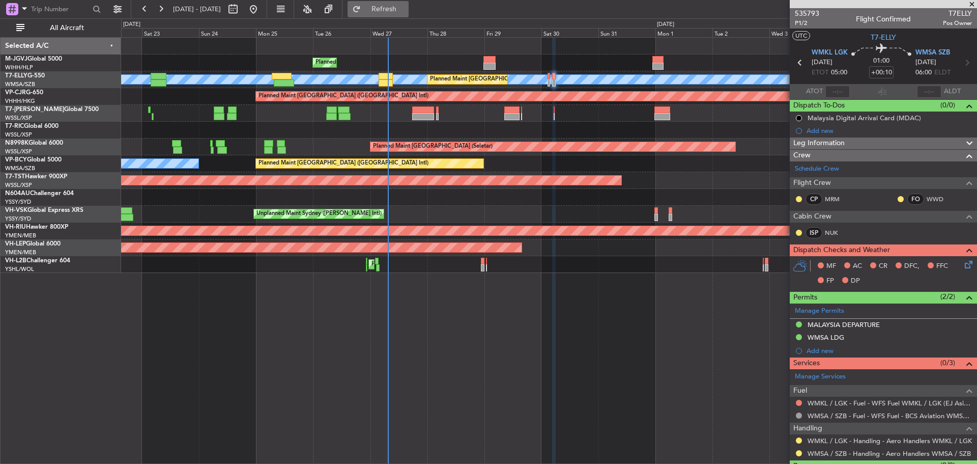
click at [406, 11] on span "Refresh" at bounding box center [384, 9] width 43 height 7
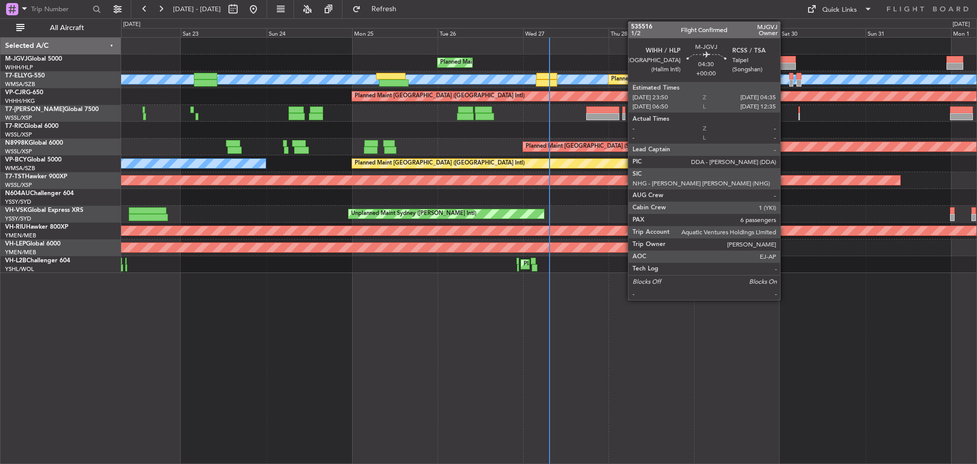
click at [785, 62] on div at bounding box center [787, 59] width 17 height 7
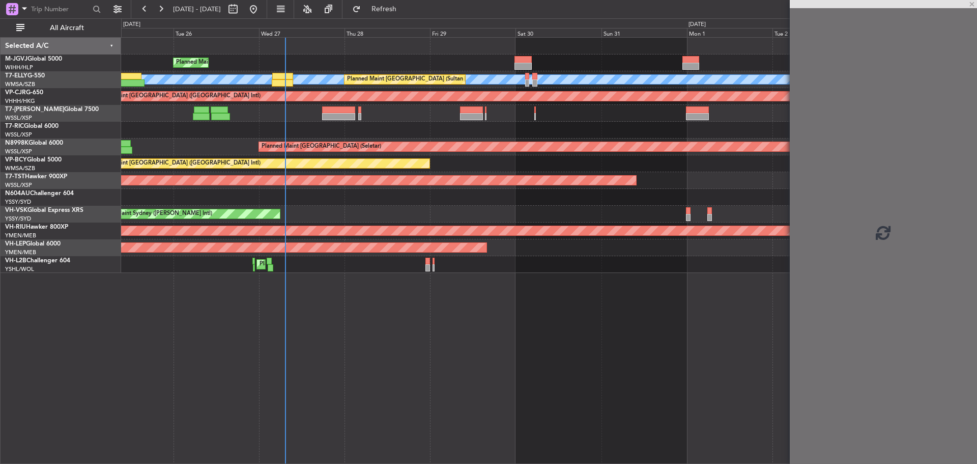
click at [458, 128] on div "Planned Maint [GEOGRAPHIC_DATA] (Halim Intl) [PERSON_NAME] Planned Maint [GEOGR…" at bounding box center [549, 155] width 856 height 235
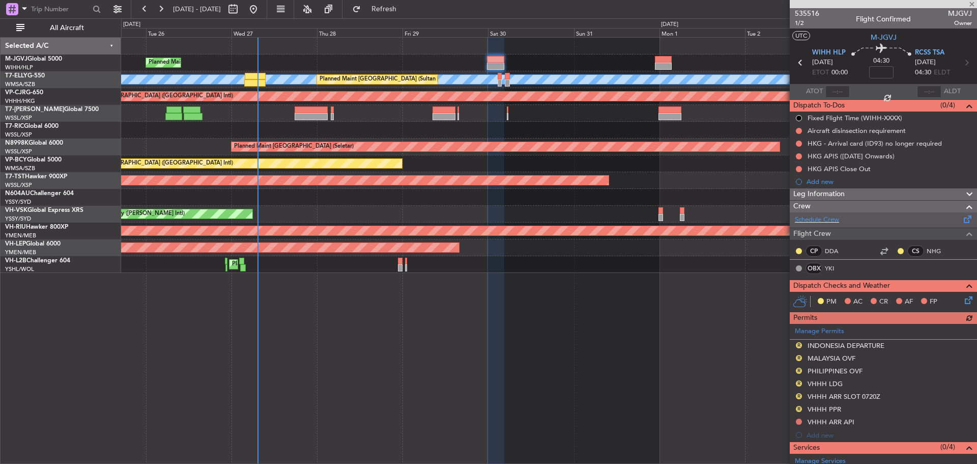
click at [962, 219] on span at bounding box center [968, 217] width 12 height 8
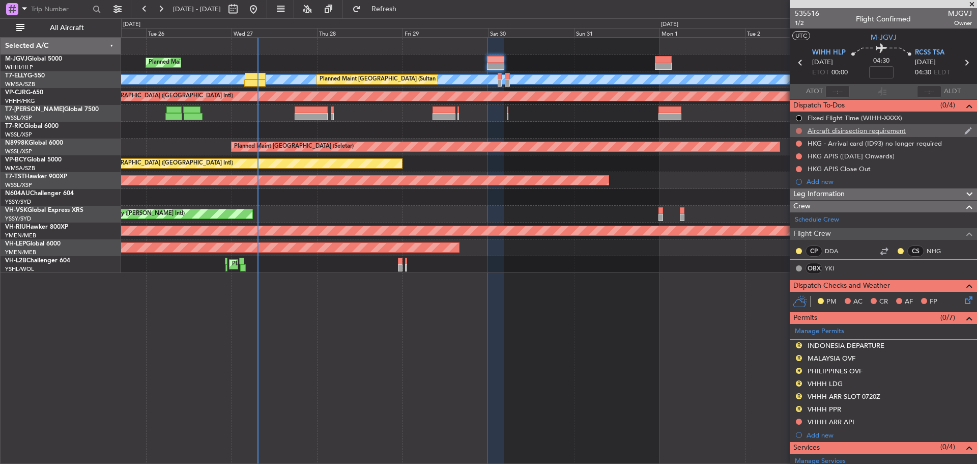
click at [801, 132] on button at bounding box center [799, 131] width 6 height 6
click at [793, 194] on span "Cancelled" at bounding box center [801, 191] width 29 height 10
click at [799, 145] on button at bounding box center [799, 144] width 6 height 6
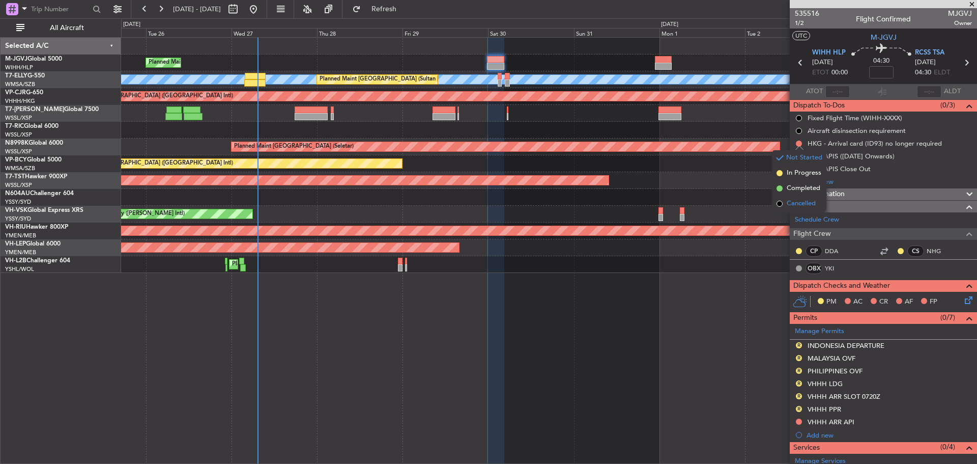
click at [793, 208] on span "Cancelled" at bounding box center [801, 204] width 29 height 10
click at [800, 154] on button at bounding box center [799, 156] width 6 height 6
click at [798, 216] on span "Cancelled" at bounding box center [801, 216] width 29 height 10
click at [797, 170] on button at bounding box center [799, 169] width 6 height 6
click at [796, 227] on span "Cancelled" at bounding box center [801, 229] width 29 height 10
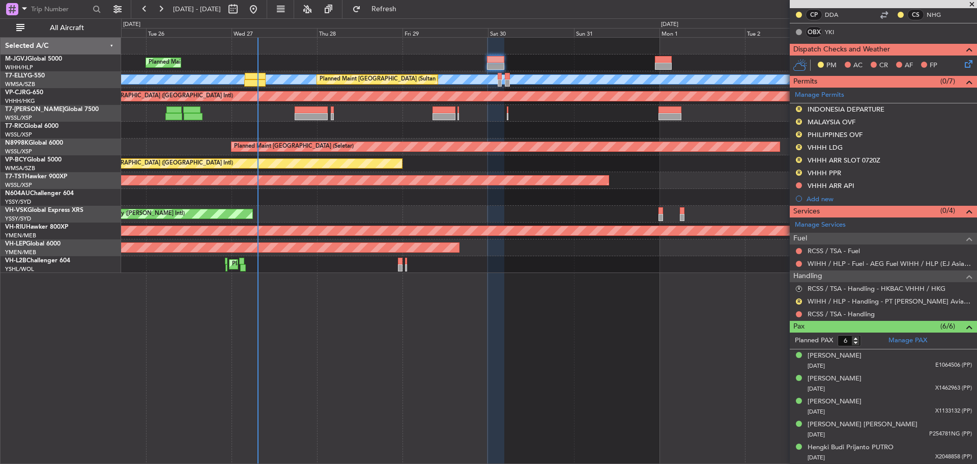
scroll to position [255, 0]
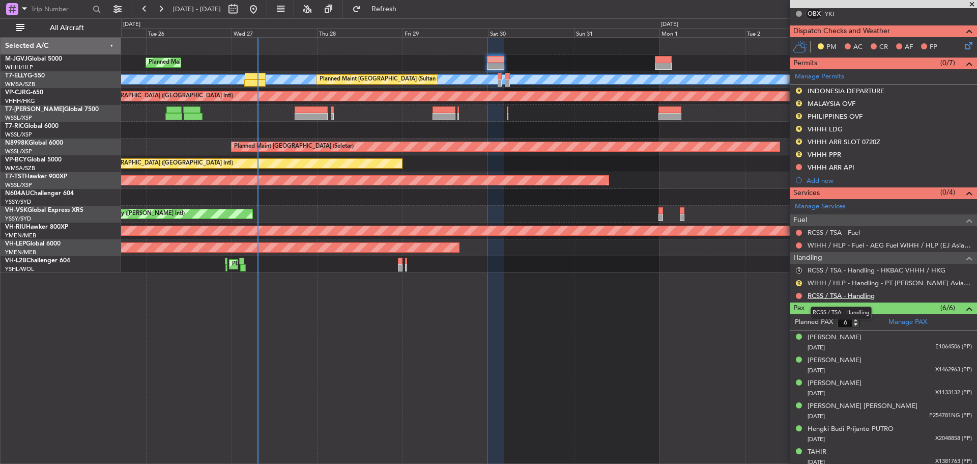
click at [864, 296] on link "RCSS / TSA - Handling" at bounding box center [841, 295] width 67 height 9
click at [916, 320] on link "Manage PAX" at bounding box center [908, 322] width 39 height 10
click at [406, 10] on span "Refresh" at bounding box center [384, 9] width 43 height 7
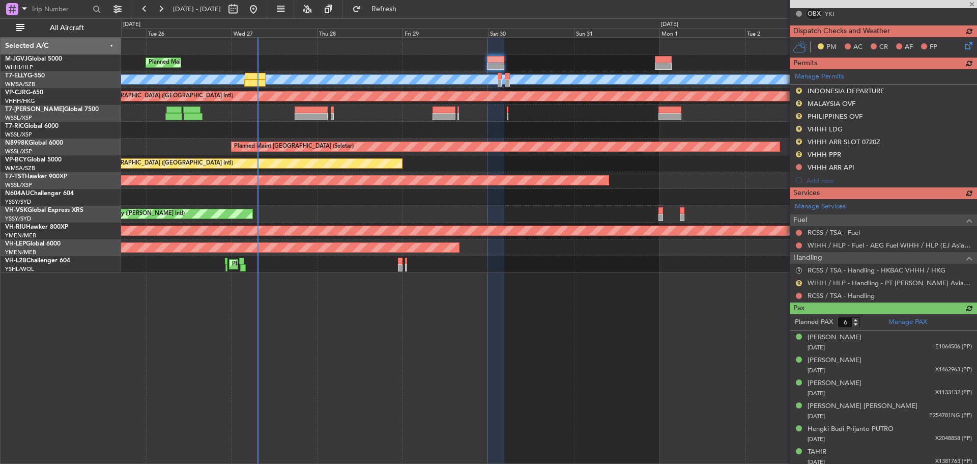
scroll to position [226, 0]
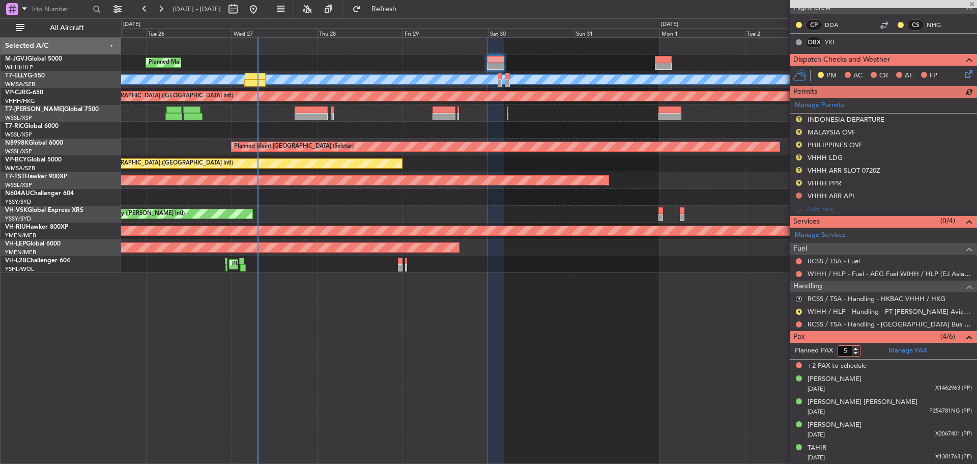
click at [855, 354] on input "5" at bounding box center [849, 350] width 23 height 11
type input "4"
click at [855, 354] on input "4" at bounding box center [849, 350] width 23 height 11
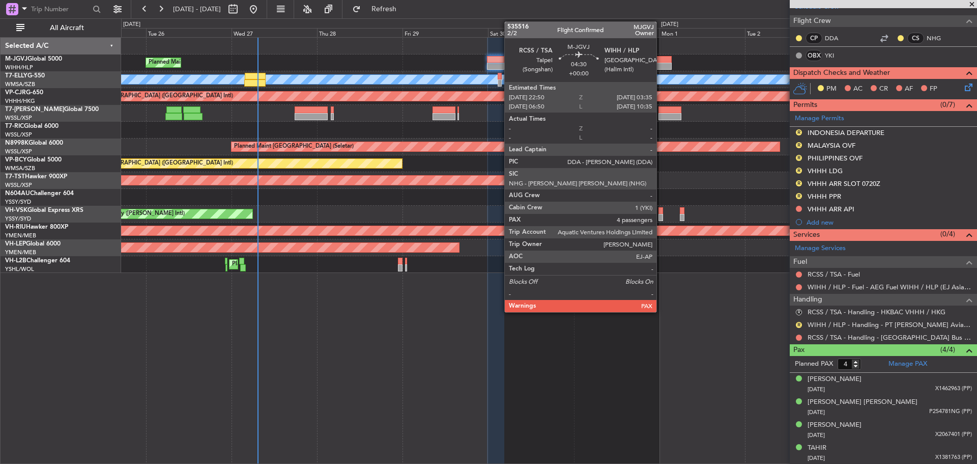
click at [661, 61] on div at bounding box center [663, 59] width 17 height 7
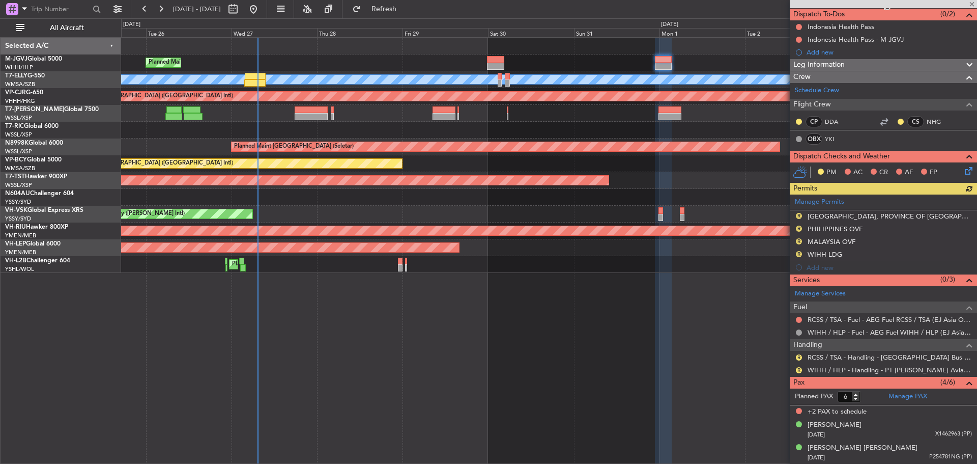
scroll to position [137, 0]
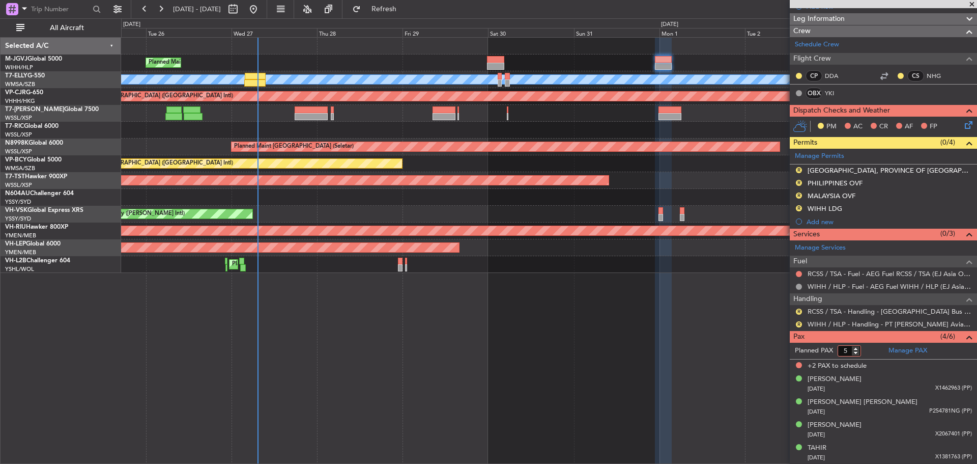
click at [856, 351] on input "5" at bounding box center [849, 350] width 23 height 11
type input "4"
click at [856, 351] on input "4" at bounding box center [849, 350] width 23 height 11
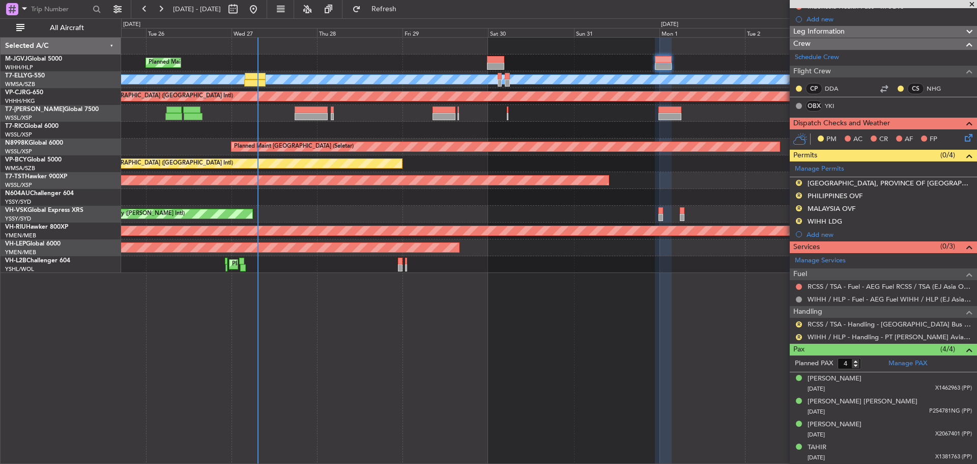
scroll to position [124, 0]
click at [827, 324] on link "RCSS / TSA - Handling - [GEOGRAPHIC_DATA] Bus Avn RCSS / TSA" at bounding box center [890, 324] width 164 height 9
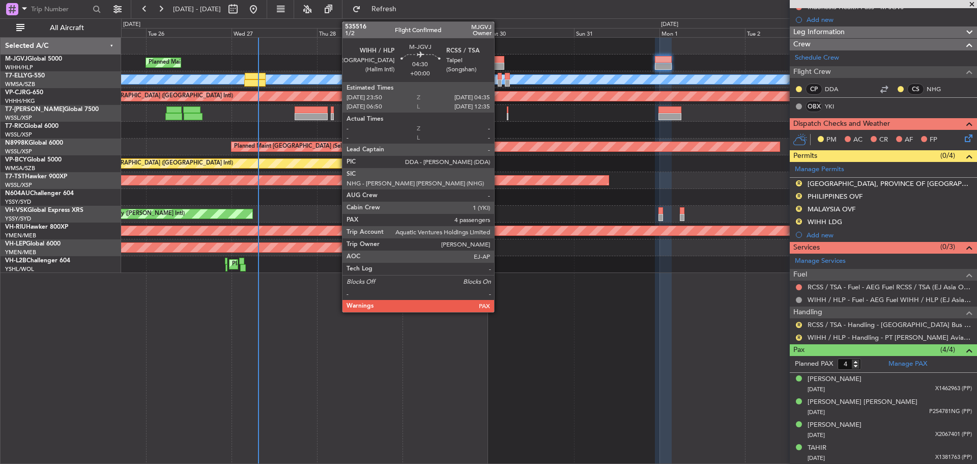
click at [499, 60] on div at bounding box center [495, 59] width 17 height 7
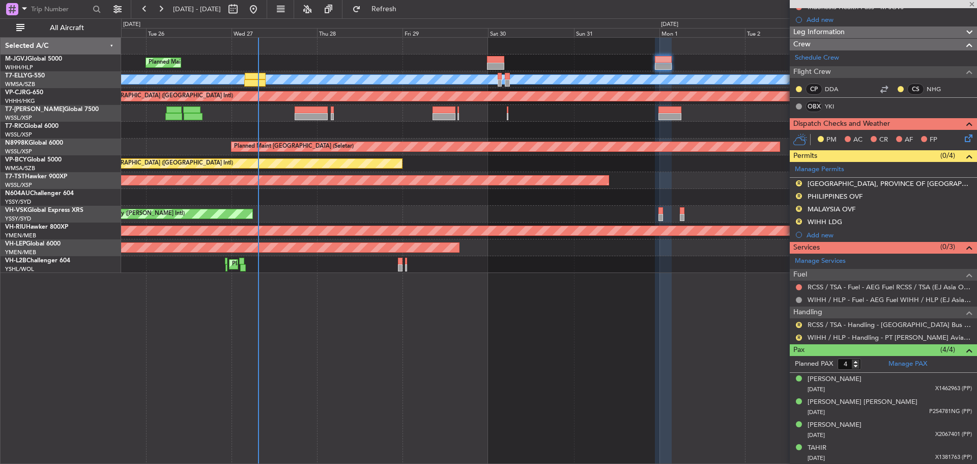
click at [498, 62] on div at bounding box center [495, 59] width 17 height 7
click at [492, 61] on div at bounding box center [495, 59] width 17 height 7
click at [492, 66] on div at bounding box center [495, 66] width 17 height 7
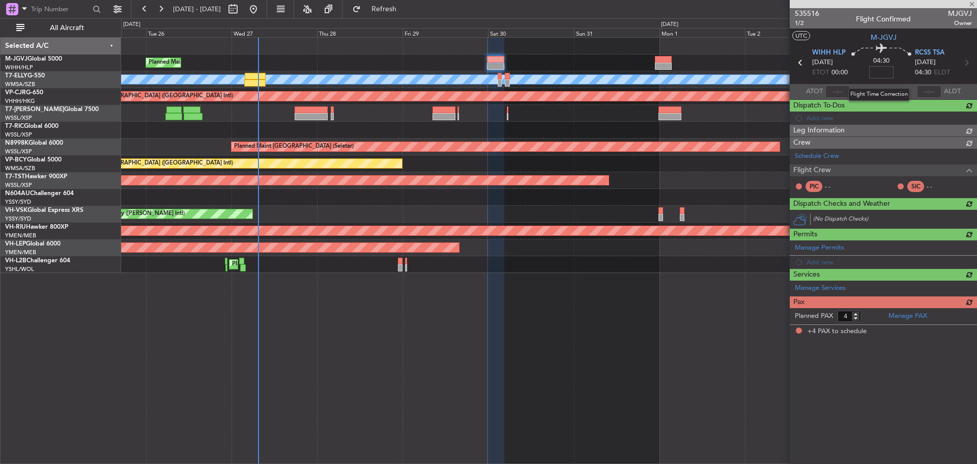
click at [880, 74] on input at bounding box center [882, 72] width 24 height 12
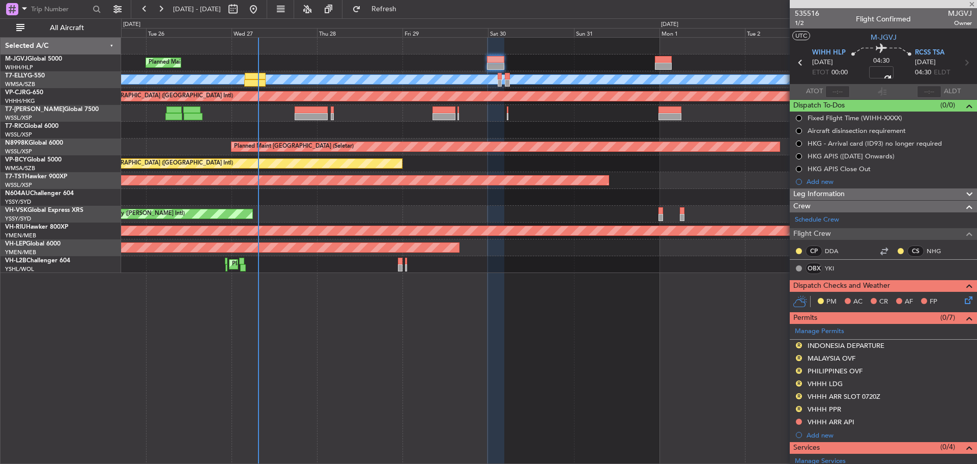
type input "+00:30"
click at [390, 10] on button "Refresh" at bounding box center [378, 9] width 61 height 16
click at [797, 23] on span "1/2" at bounding box center [807, 23] width 24 height 9
click at [399, 7] on span "Refresh" at bounding box center [384, 9] width 43 height 7
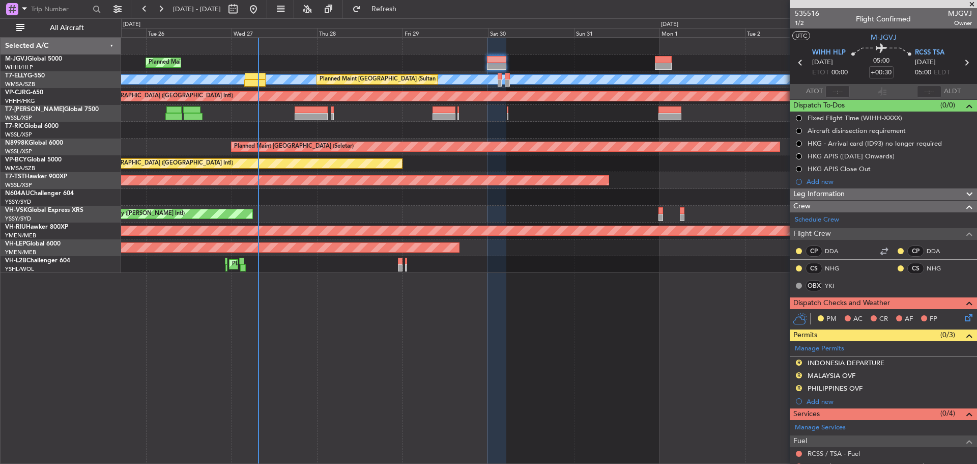
click at [470, 438] on div "Planned Maint [GEOGRAPHIC_DATA] (Halim Intl) [PERSON_NAME] Planned Maint [GEOGR…" at bounding box center [549, 250] width 856 height 427
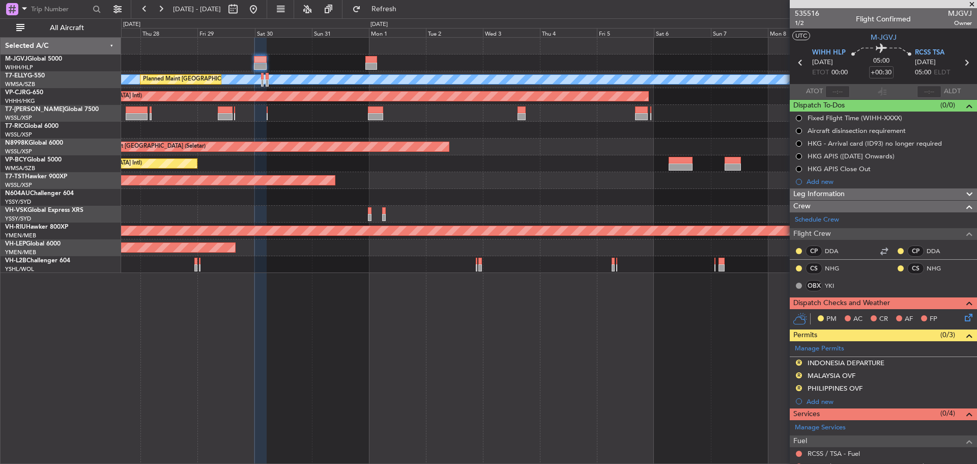
click at [369, 328] on div "Planned Maint [GEOGRAPHIC_DATA] (Halim Intl) Planned Maint [GEOGRAPHIC_DATA] ([…" at bounding box center [549, 250] width 856 height 427
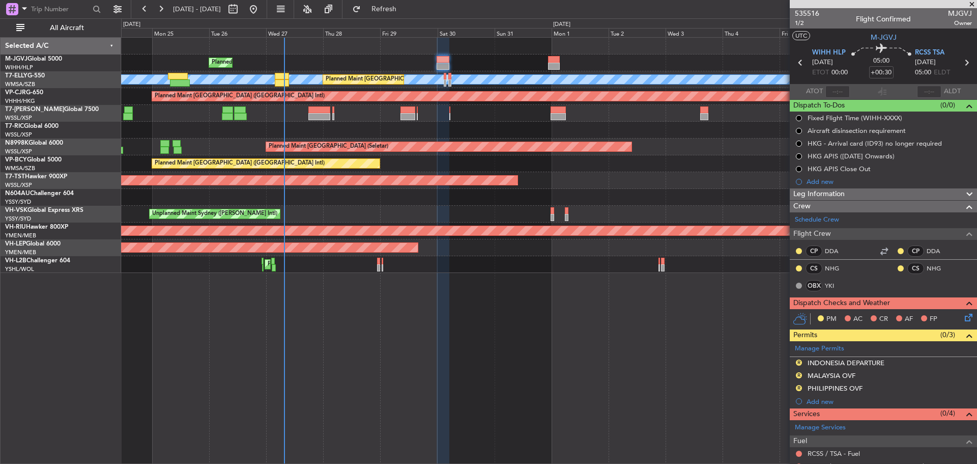
click at [452, 153] on div "Planned Maint [GEOGRAPHIC_DATA] (Halim Intl) Planned Maint [GEOGRAPHIC_DATA] ([…" at bounding box center [549, 155] width 856 height 235
click at [798, 362] on button "R" at bounding box center [799, 362] width 6 height 6
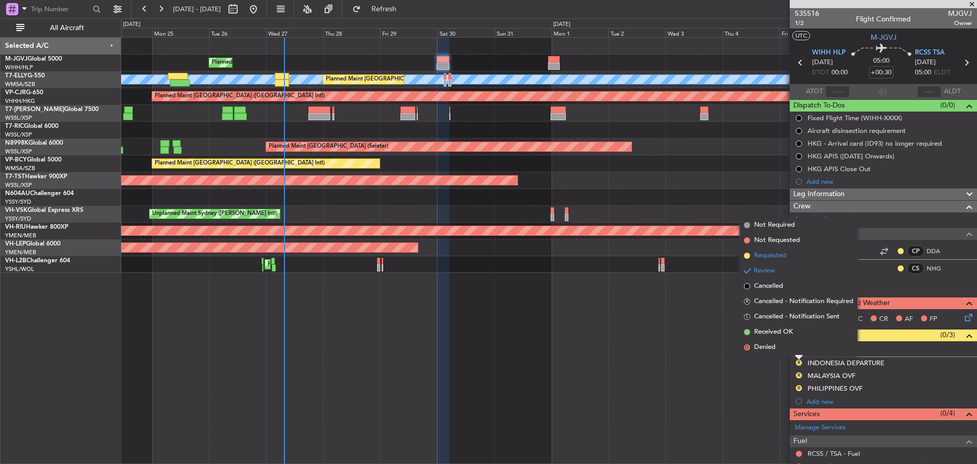
click at [762, 255] on span "Requested" at bounding box center [770, 255] width 32 height 10
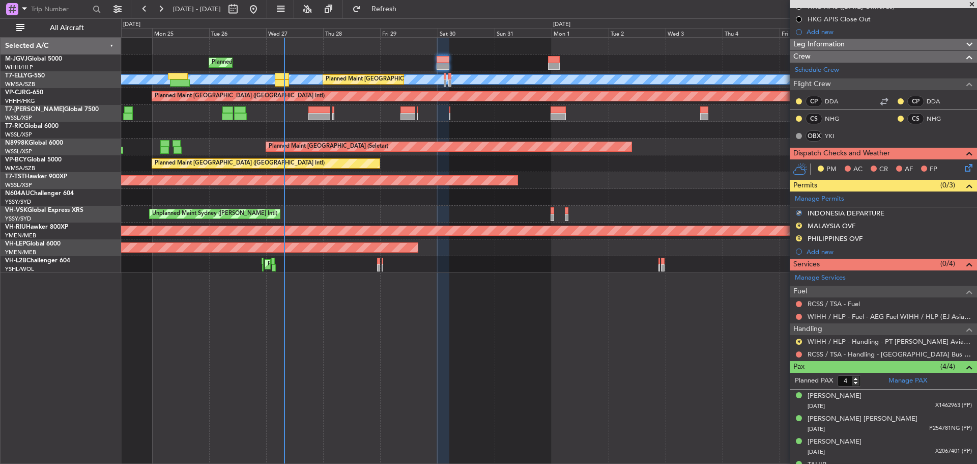
scroll to position [166, 0]
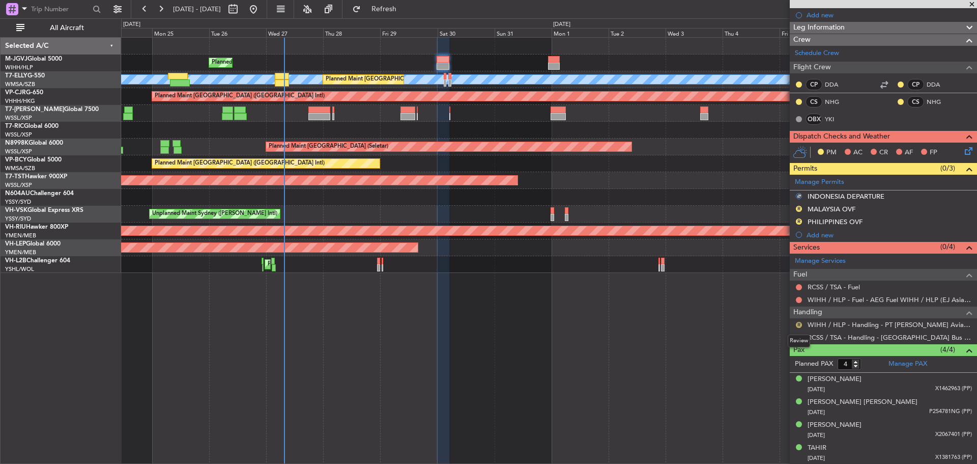
click at [798, 324] on button "R" at bounding box center [799, 325] width 6 height 6
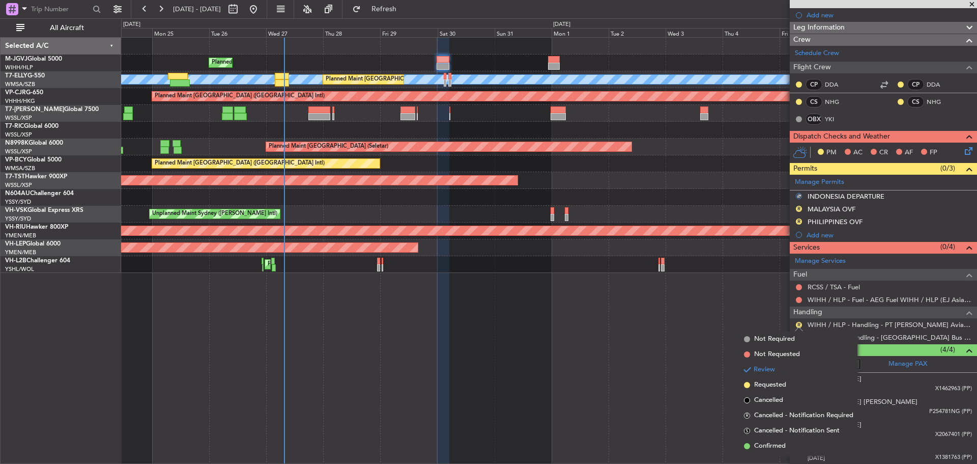
drag, startPoint x: 774, startPoint y: 386, endPoint x: 790, endPoint y: 376, distance: 18.4
click at [774, 387] on span "Requested" at bounding box center [770, 385] width 32 height 10
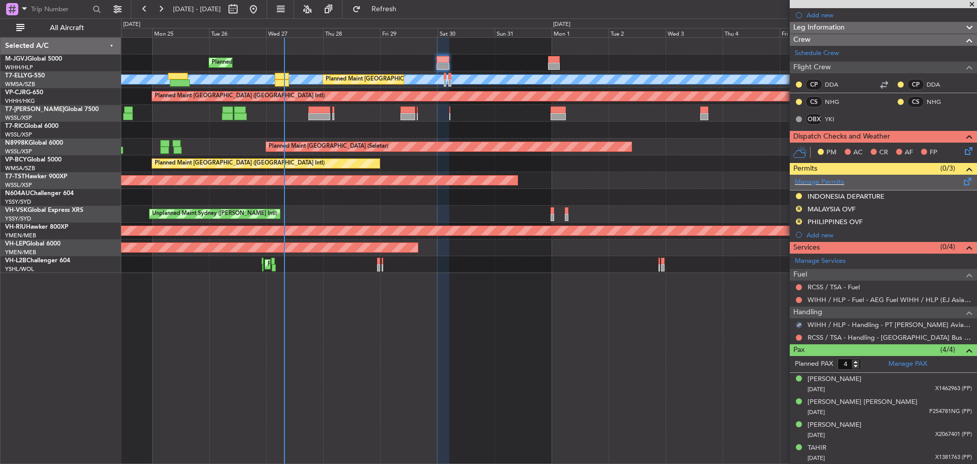
click at [962, 183] on span at bounding box center [968, 180] width 12 height 8
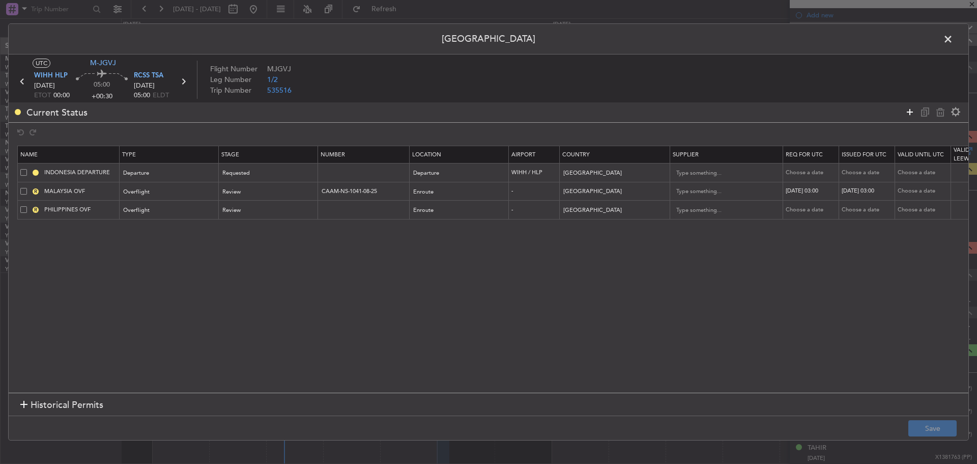
click at [907, 112] on icon at bounding box center [910, 112] width 12 height 12
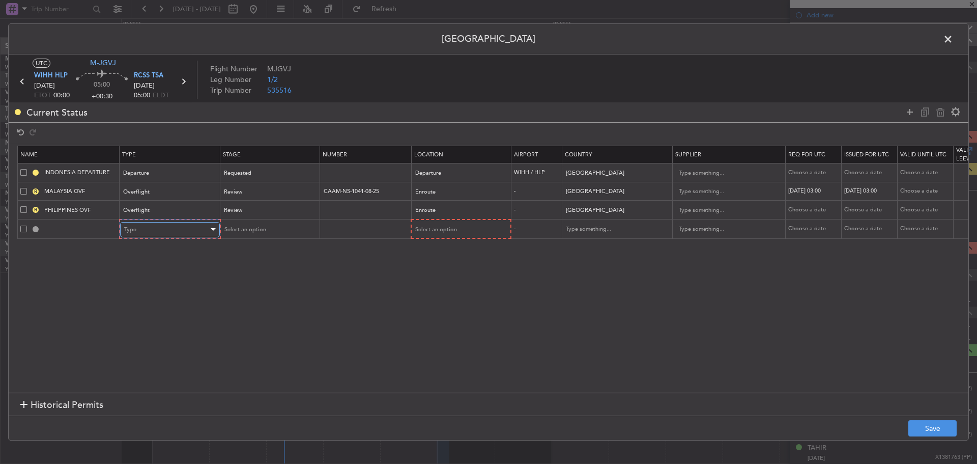
click at [167, 230] on div "Type" at bounding box center [166, 229] width 85 height 15
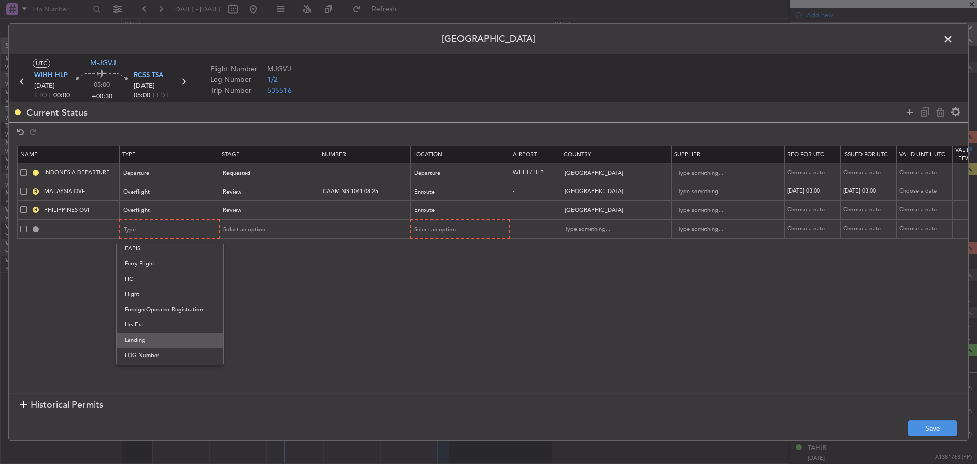
click at [150, 338] on span "Landing" at bounding box center [170, 339] width 91 height 15
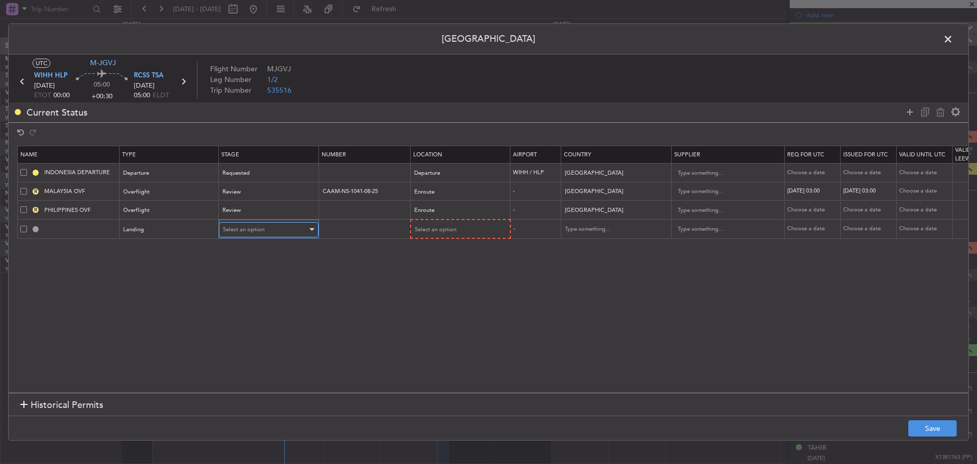
click at [263, 227] on span "Select an option" at bounding box center [244, 230] width 42 height 8
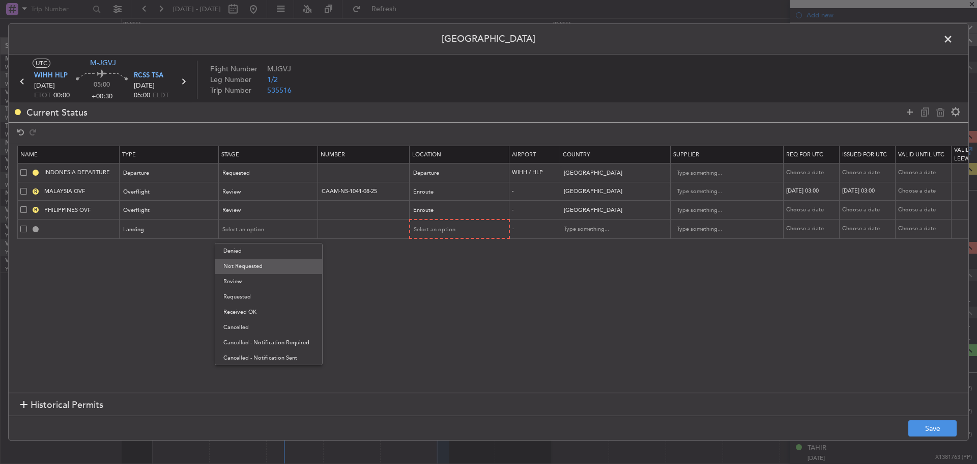
click at [263, 265] on span "Not Requested" at bounding box center [268, 266] width 91 height 15
click at [368, 230] on input "text" at bounding box center [365, 229] width 89 height 9
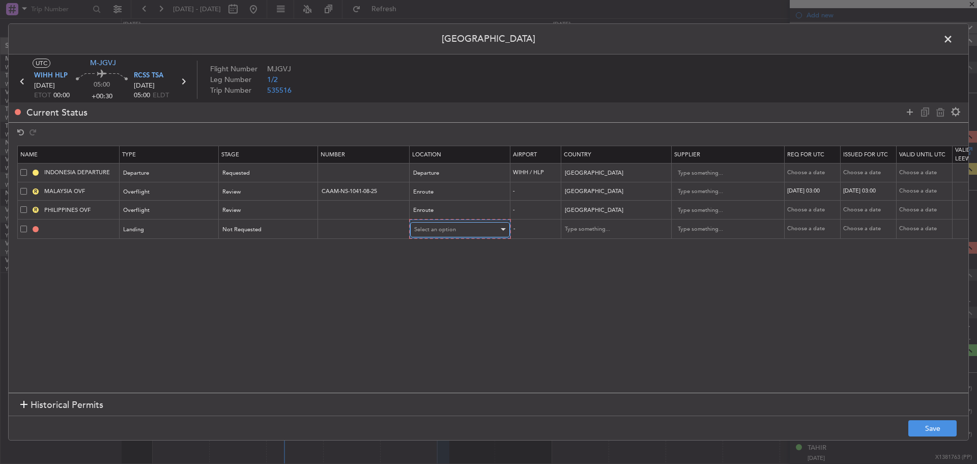
click at [445, 233] on span "Select an option" at bounding box center [435, 230] width 42 height 8
click at [439, 284] on span "Arrival" at bounding box center [460, 281] width 91 height 15
click at [569, 226] on input "text" at bounding box center [610, 228] width 92 height 15
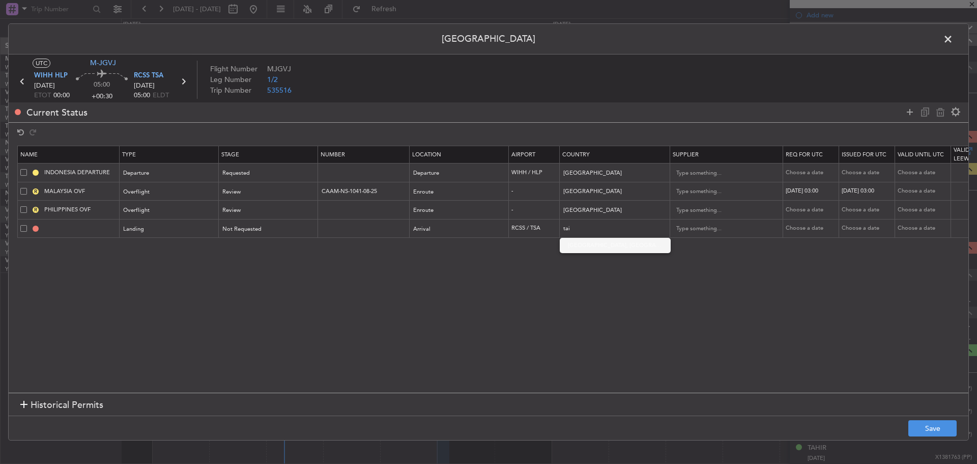
click at [565, 245] on mat-option "[GEOGRAPHIC_DATA], [GEOGRAPHIC_DATA]" at bounding box center [615, 245] width 111 height 15
type input "[GEOGRAPHIC_DATA], [GEOGRAPHIC_DATA]"
click at [933, 423] on button "Save" at bounding box center [933, 428] width 48 height 16
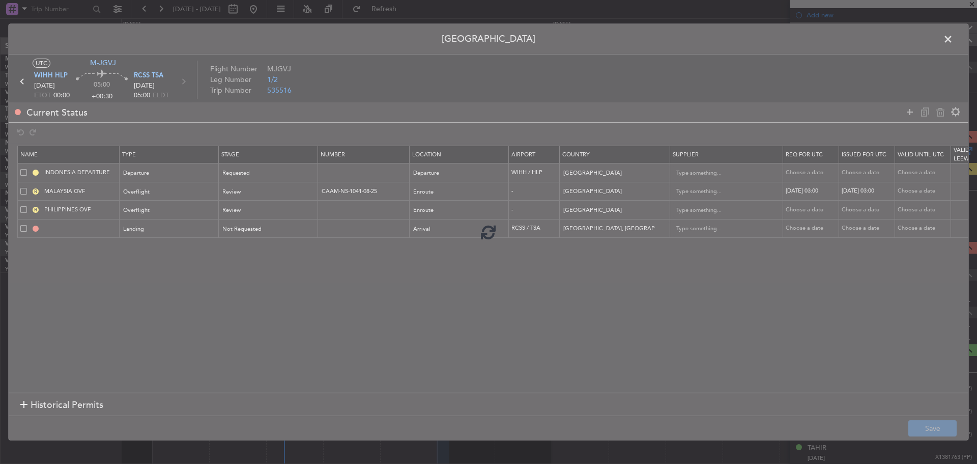
type input "RCSS LDG"
type input "NNN"
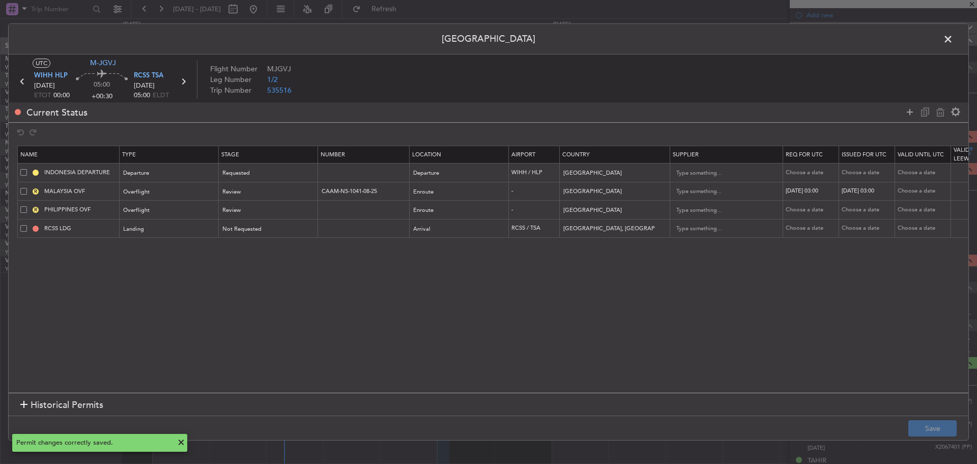
click at [954, 40] on span at bounding box center [954, 42] width 0 height 20
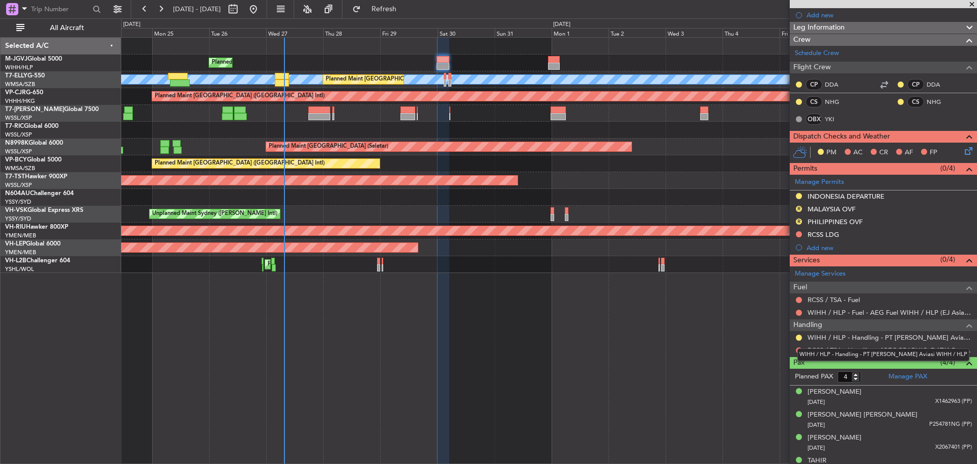
click at [799, 349] on div "WIHH / HLP - Handling - PT [PERSON_NAME] Aviasi WIHH / HLP" at bounding box center [884, 354] width 172 height 13
click at [799, 350] on button at bounding box center [799, 350] width 6 height 6
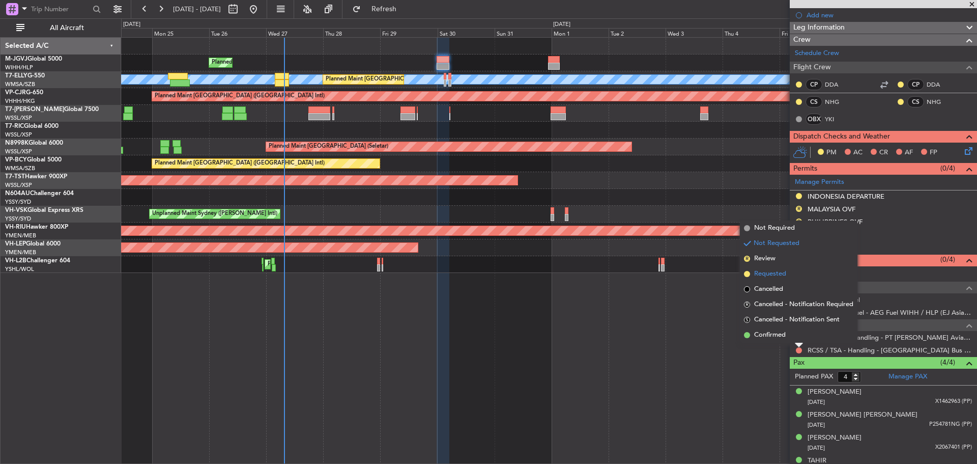
click at [779, 273] on span "Requested" at bounding box center [770, 274] width 32 height 10
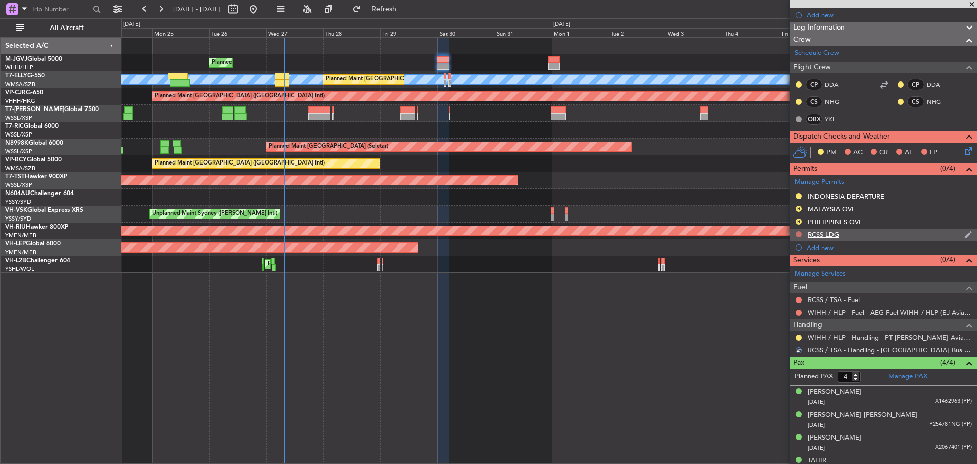
click at [800, 233] on button at bounding box center [799, 234] width 6 height 6
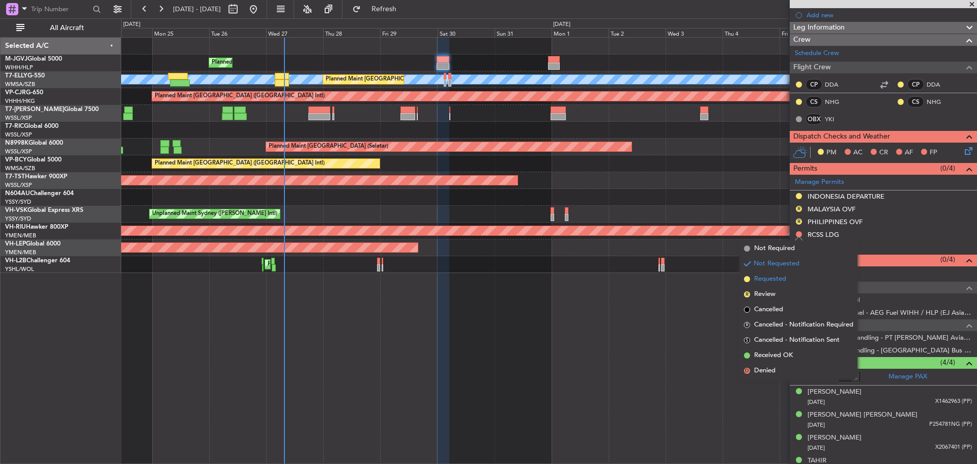
click at [771, 278] on span "Requested" at bounding box center [770, 279] width 32 height 10
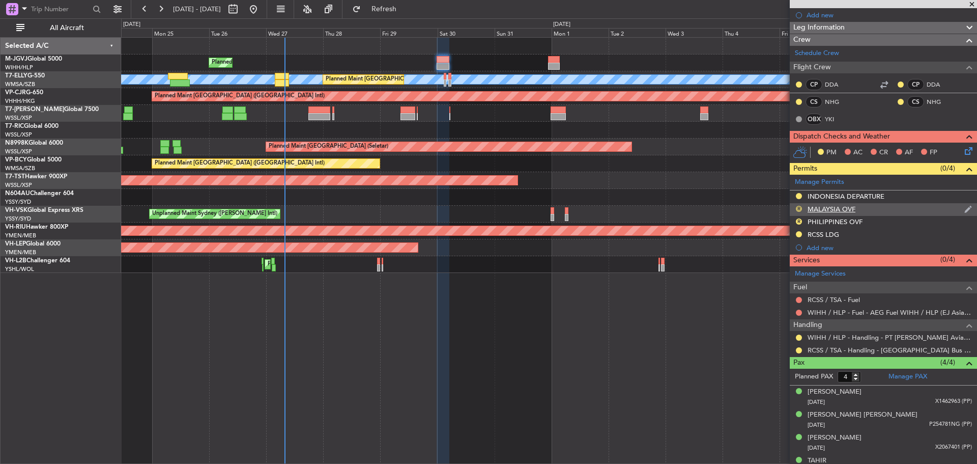
click at [799, 209] on button "R" at bounding box center [799, 209] width 6 height 6
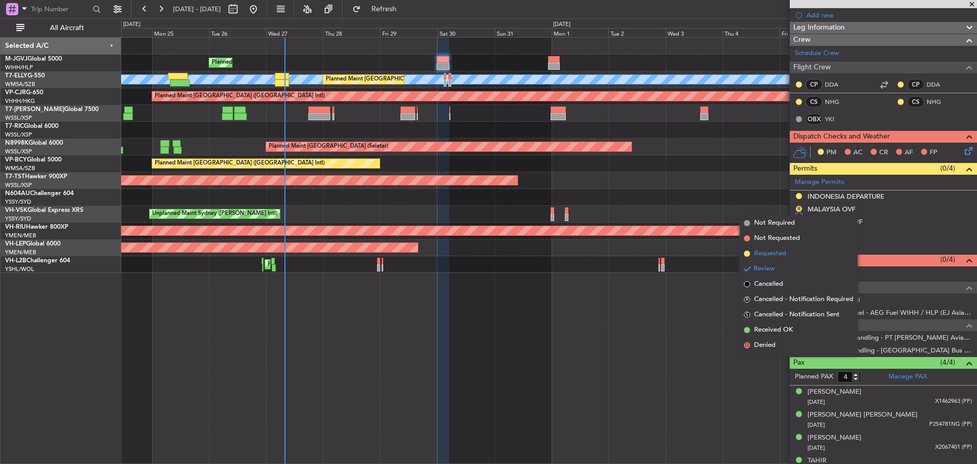
click at [791, 250] on li "Requested" at bounding box center [799, 253] width 118 height 15
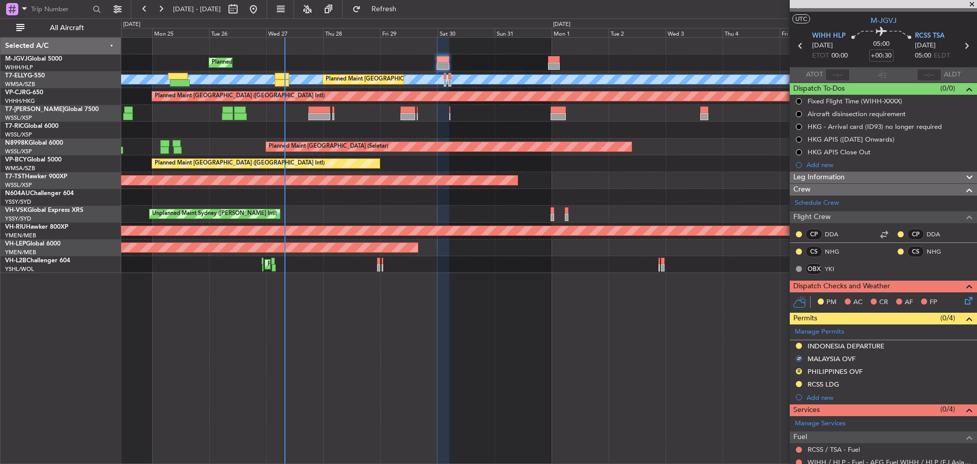
scroll to position [0, 0]
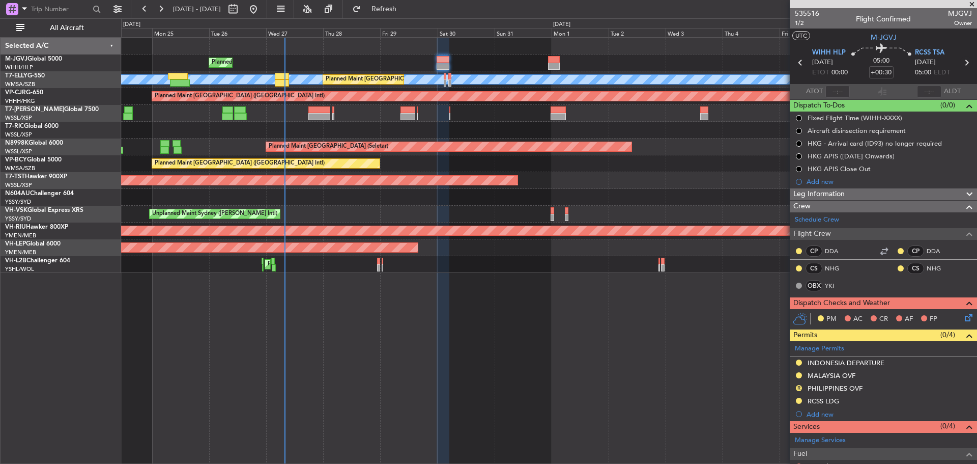
click at [962, 64] on icon at bounding box center [966, 62] width 13 height 13
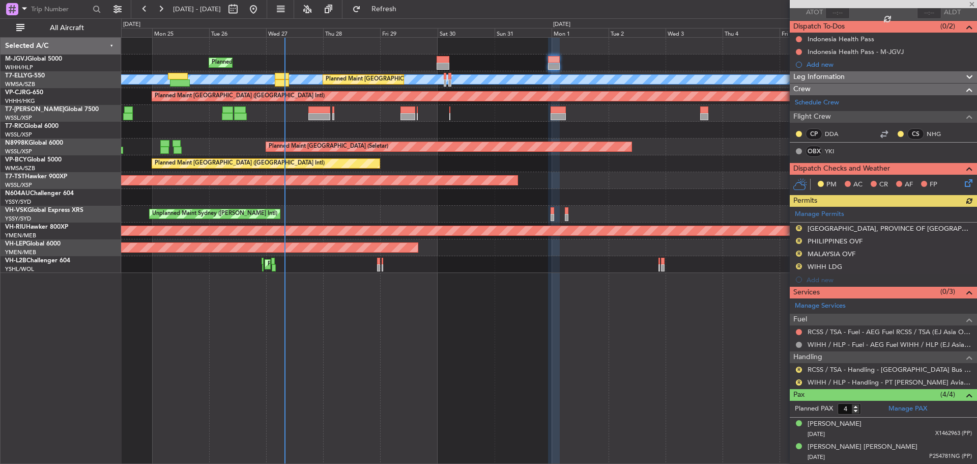
scroll to position [102, 0]
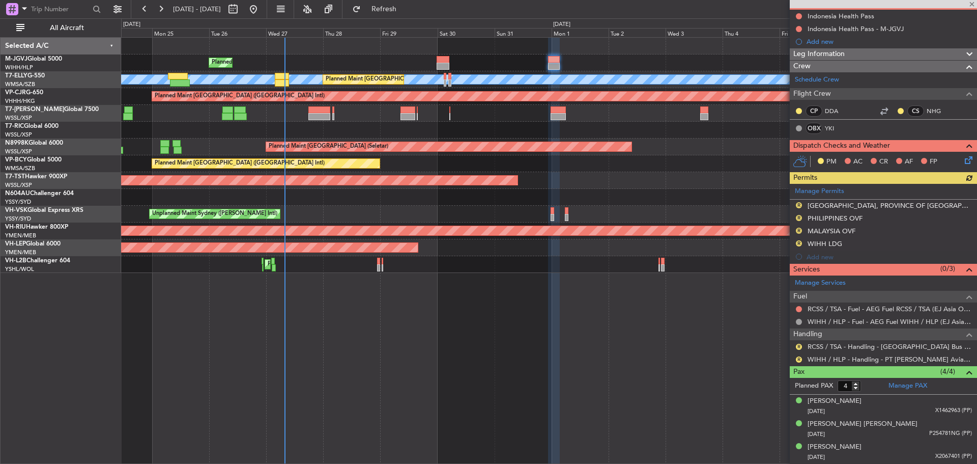
click at [798, 205] on div "Manage Permits R [GEOGRAPHIC_DATA], PROVINCE OF [GEOGRAPHIC_DATA] DEPARTURE R […" at bounding box center [883, 223] width 187 height 79
click at [799, 204] on button "R" at bounding box center [799, 205] width 6 height 6
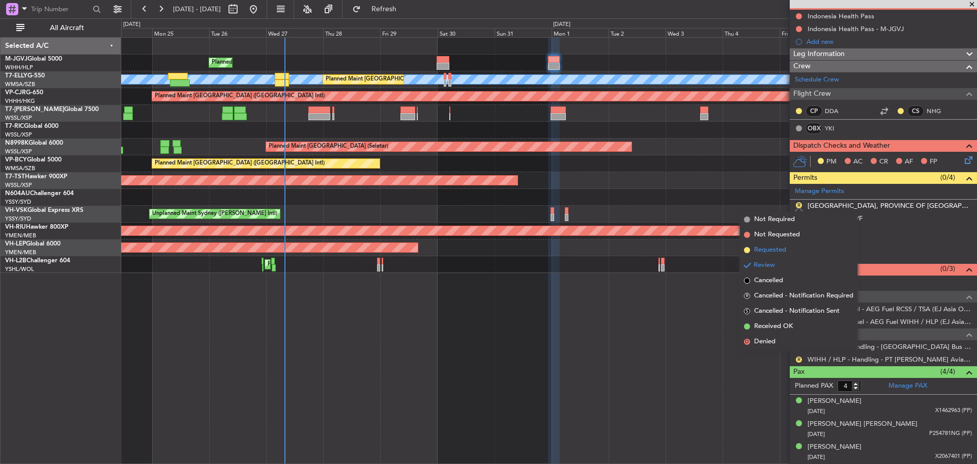
click at [786, 248] on span "Requested" at bounding box center [770, 250] width 32 height 10
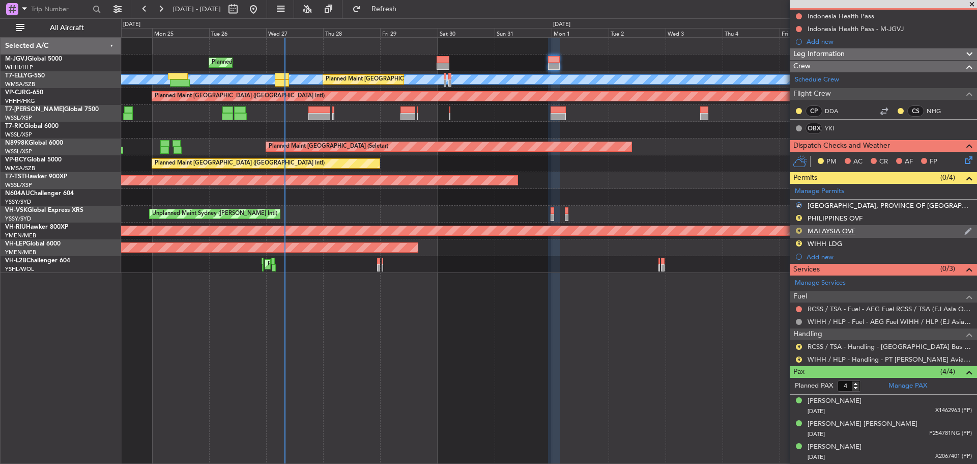
click at [798, 232] on button "R" at bounding box center [799, 231] width 6 height 6
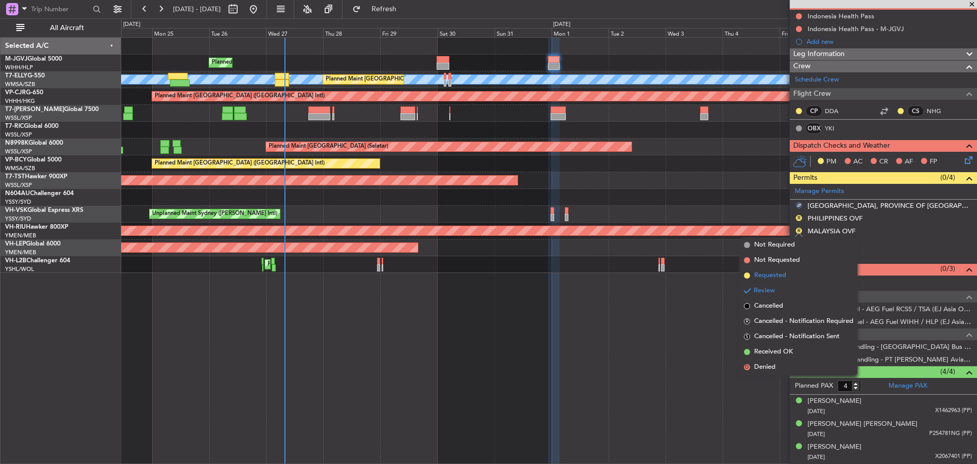
click at [789, 272] on li "Requested" at bounding box center [799, 275] width 118 height 15
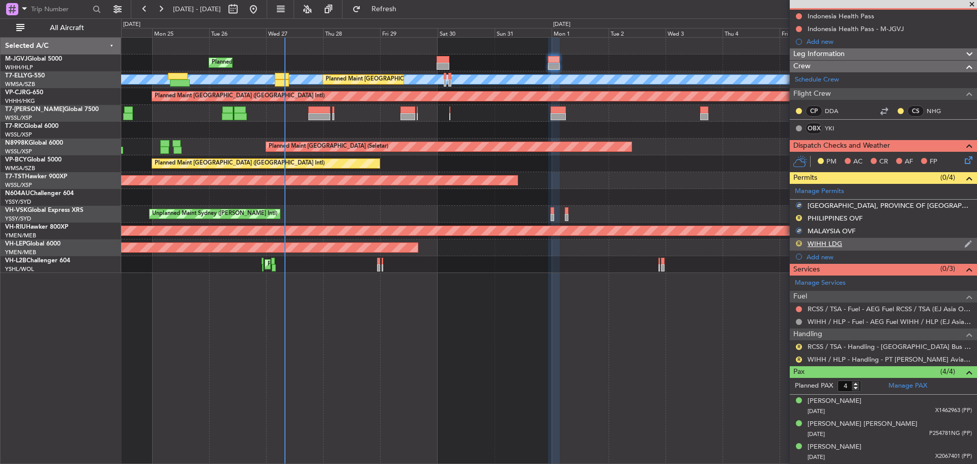
click at [799, 242] on button "R" at bounding box center [799, 243] width 6 height 6
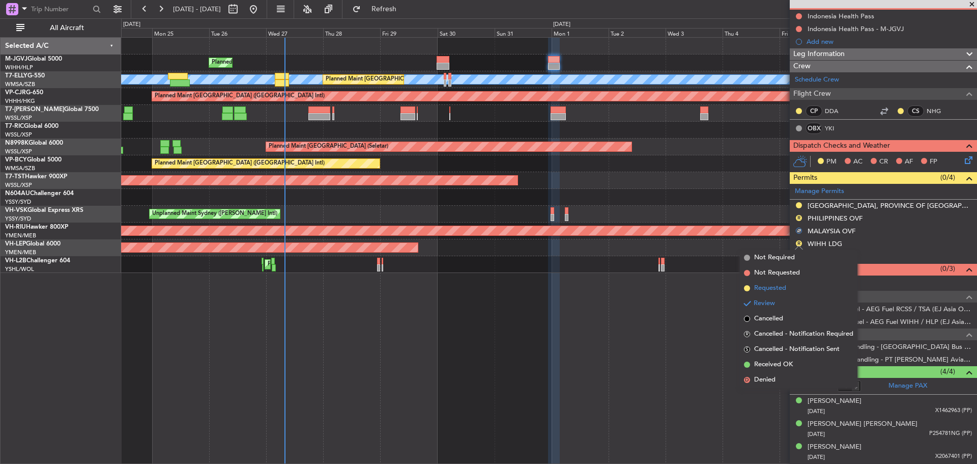
click at [778, 285] on span "Requested" at bounding box center [770, 288] width 32 height 10
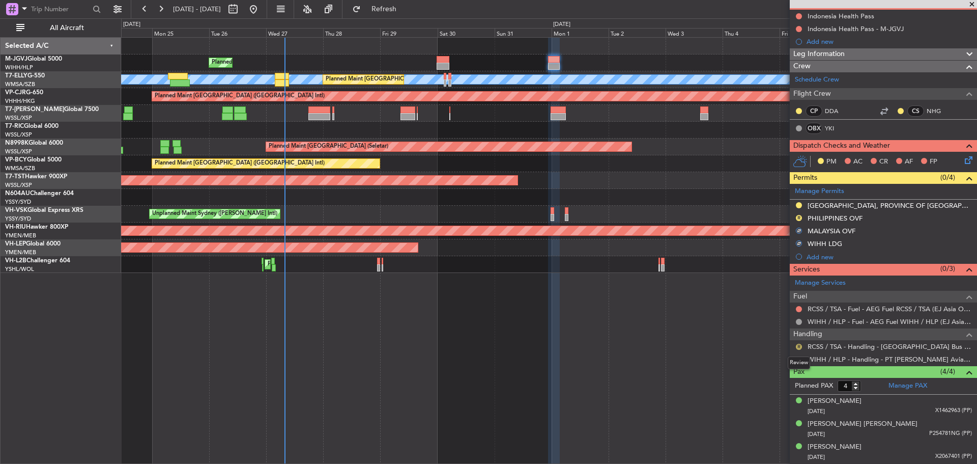
click at [800, 346] on button "R" at bounding box center [799, 347] width 6 height 6
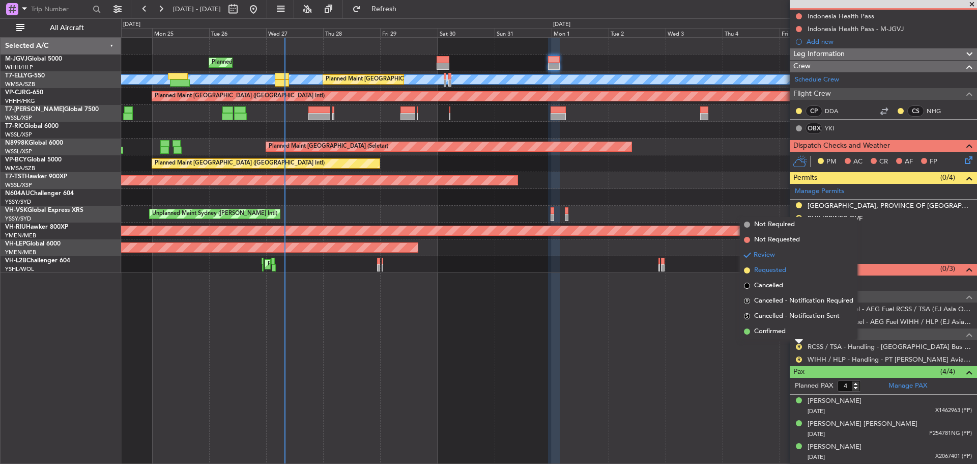
click at [777, 267] on span "Requested" at bounding box center [770, 270] width 32 height 10
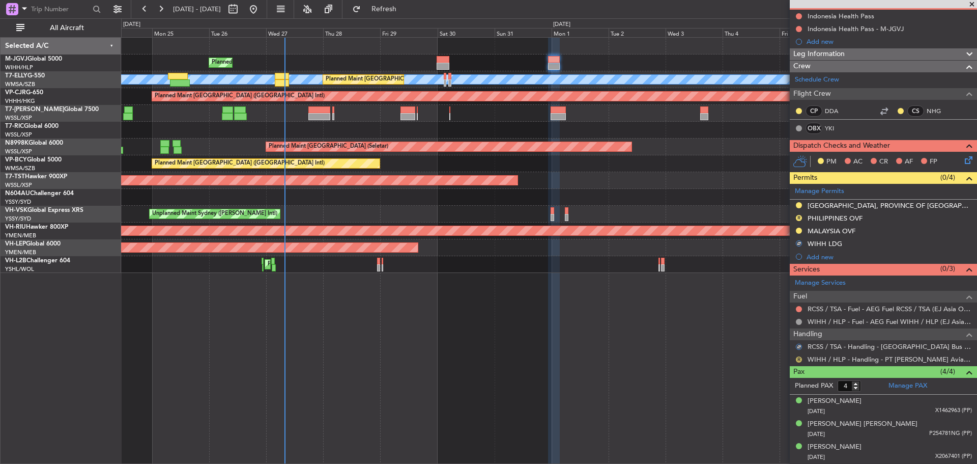
click at [800, 359] on button "R" at bounding box center [799, 359] width 6 height 6
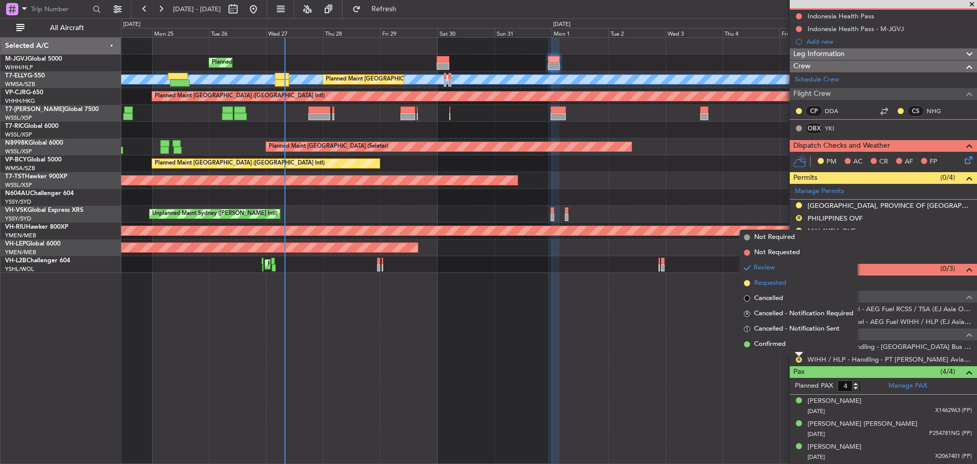
click at [779, 282] on span "Requested" at bounding box center [770, 283] width 32 height 10
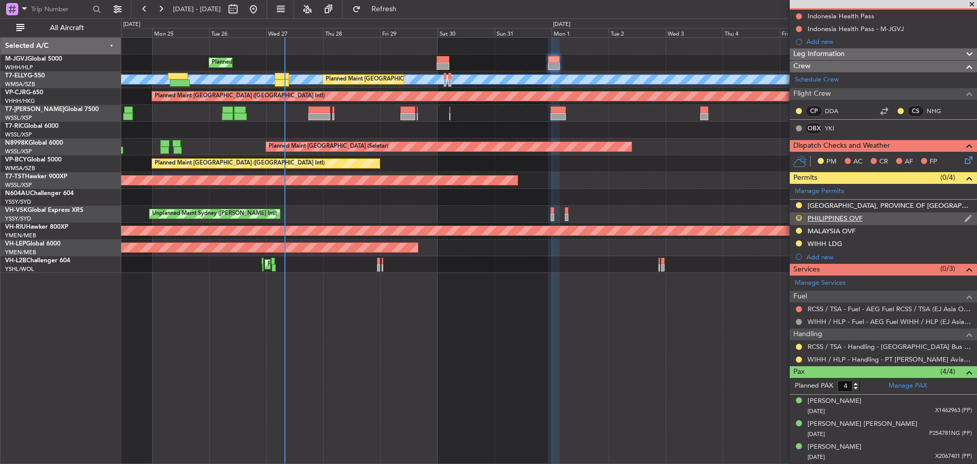
click at [800, 217] on button "R" at bounding box center [799, 218] width 6 height 6
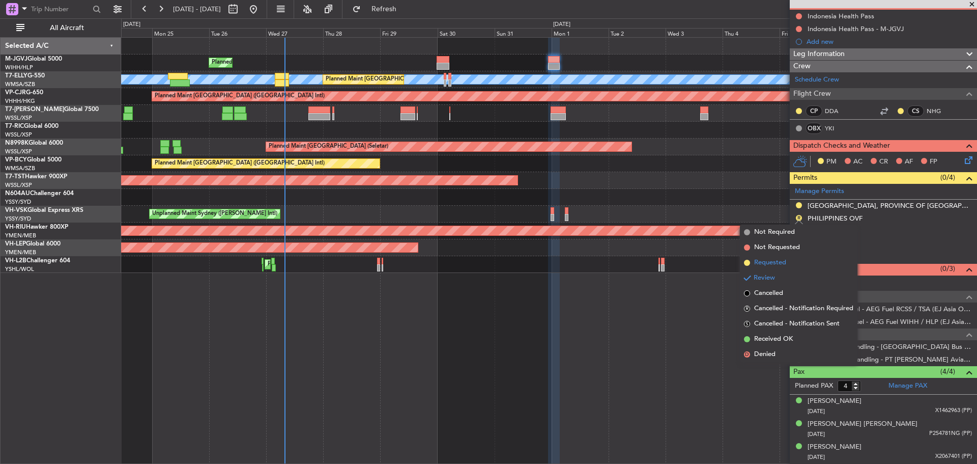
click at [785, 258] on span "Requested" at bounding box center [770, 263] width 32 height 10
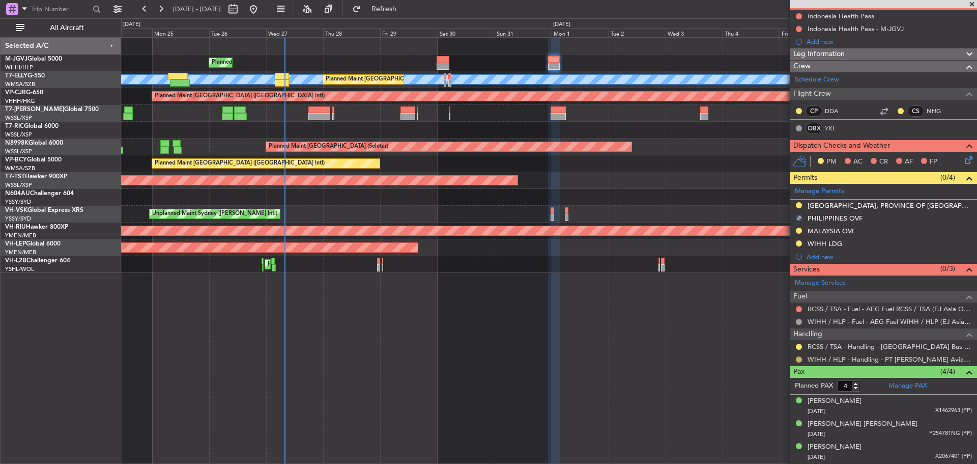
click at [799, 357] on button at bounding box center [799, 359] width 6 height 6
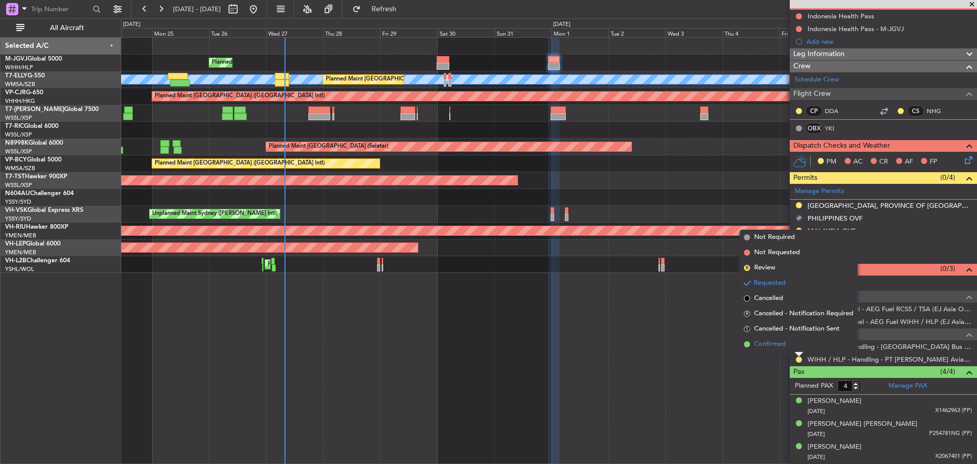
click at [796, 345] on li "Confirmed" at bounding box center [799, 344] width 118 height 15
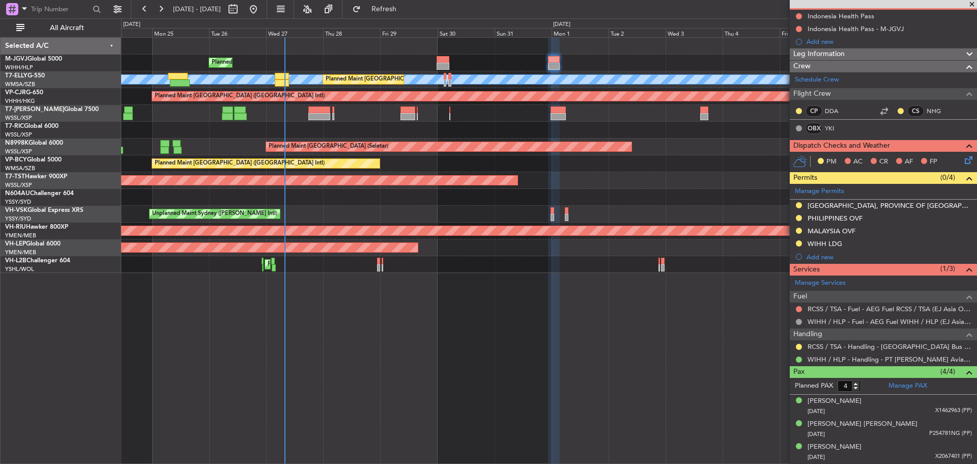
scroll to position [0, 0]
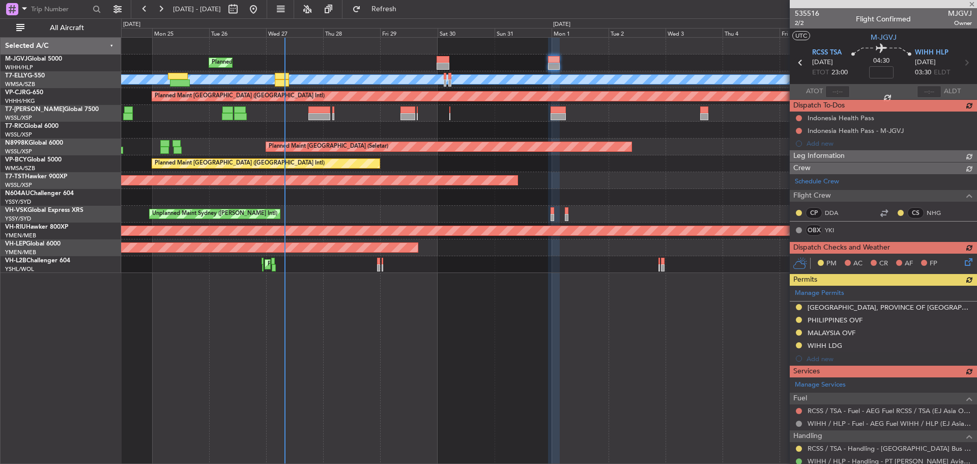
click at [798, 64] on icon at bounding box center [800, 62] width 13 height 13
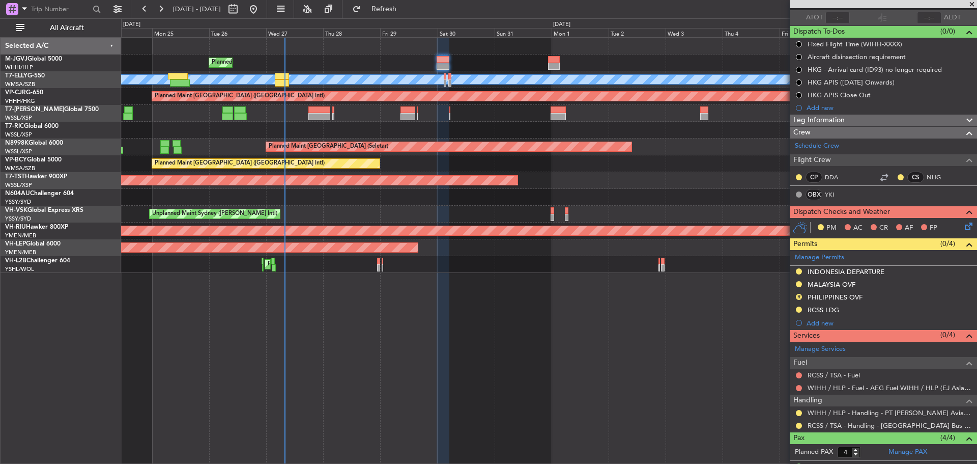
scroll to position [153, 0]
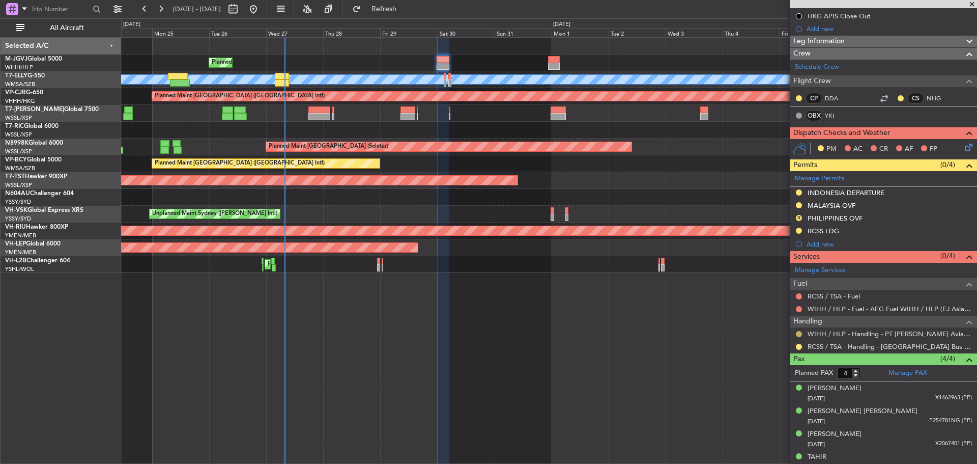
click at [799, 335] on button at bounding box center [799, 334] width 6 height 6
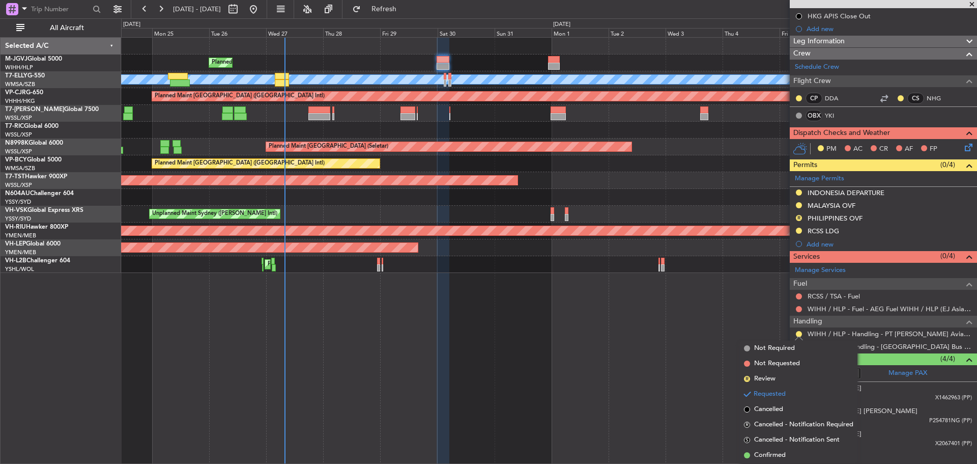
click at [778, 452] on span "Confirmed" at bounding box center [770, 455] width 32 height 10
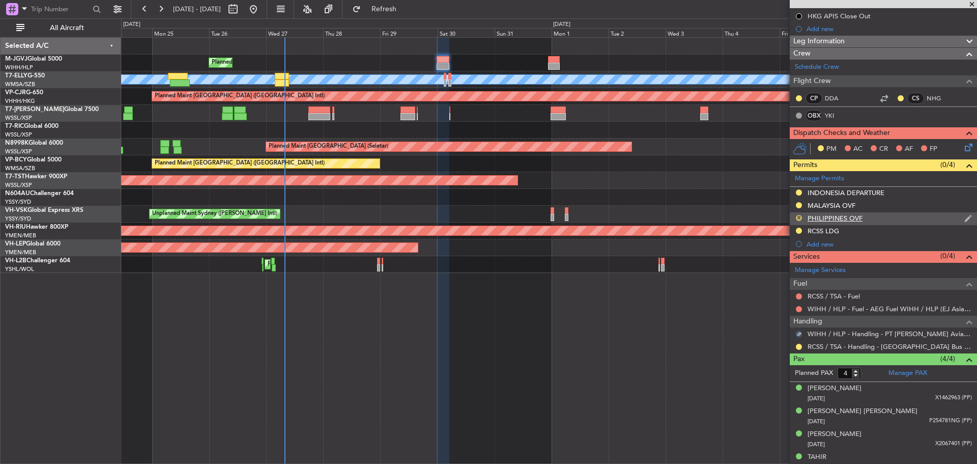
click at [800, 216] on button "R" at bounding box center [799, 218] width 6 height 6
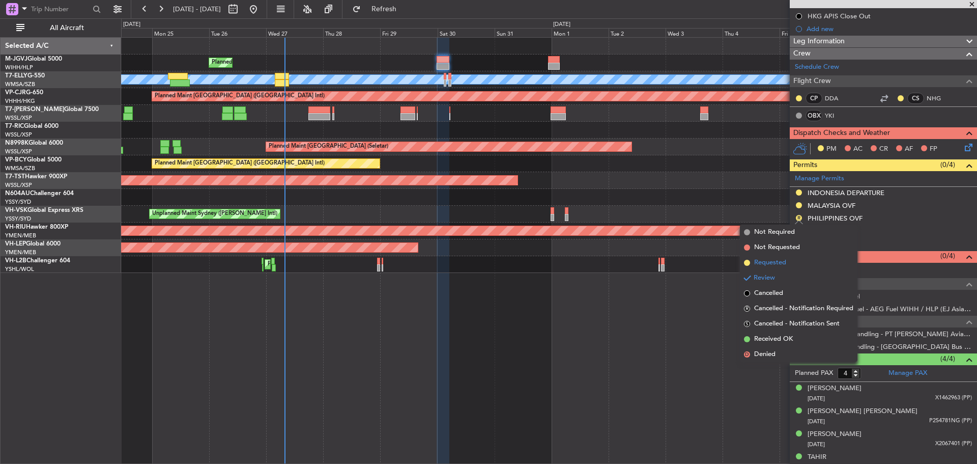
click at [788, 262] on li "Requested" at bounding box center [799, 262] width 118 height 15
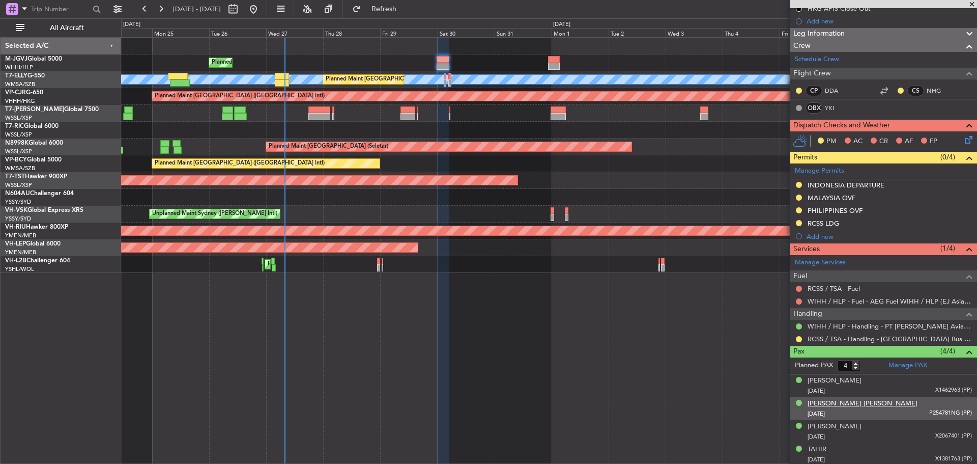
scroll to position [162, 0]
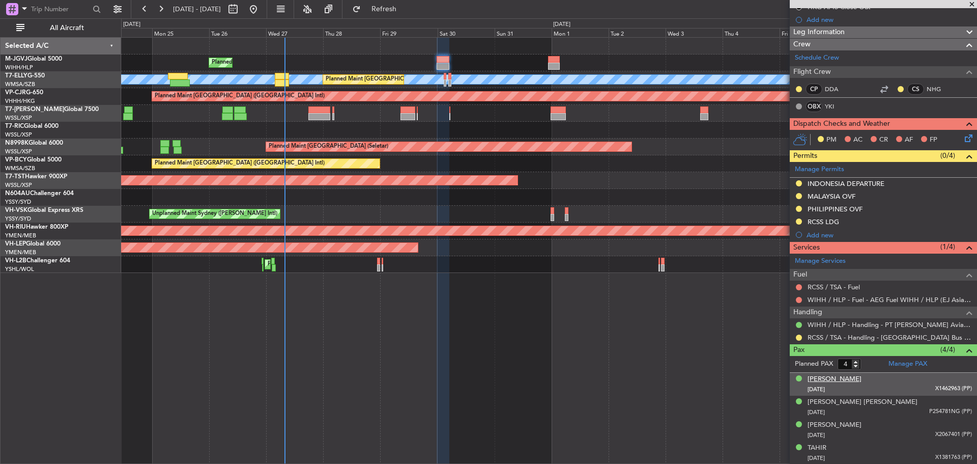
click at [833, 379] on div "[PERSON_NAME]" at bounding box center [835, 379] width 54 height 10
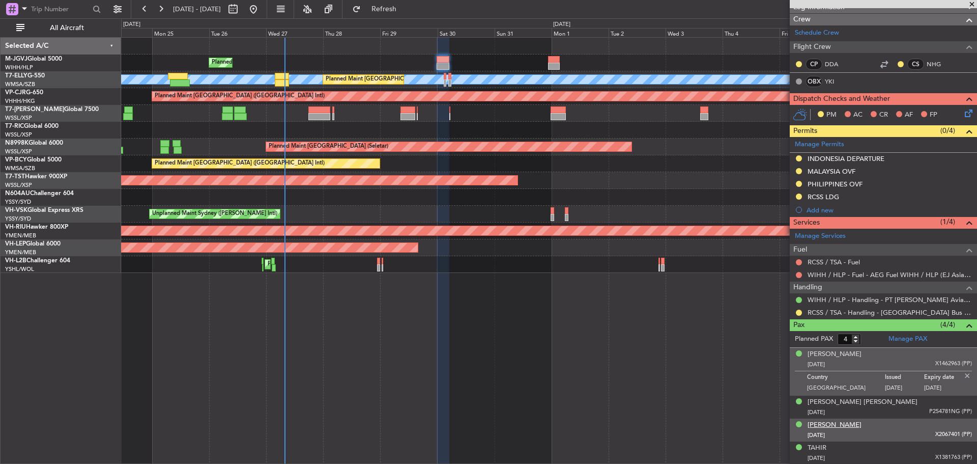
click at [862, 424] on div "[PERSON_NAME]" at bounding box center [835, 425] width 54 height 10
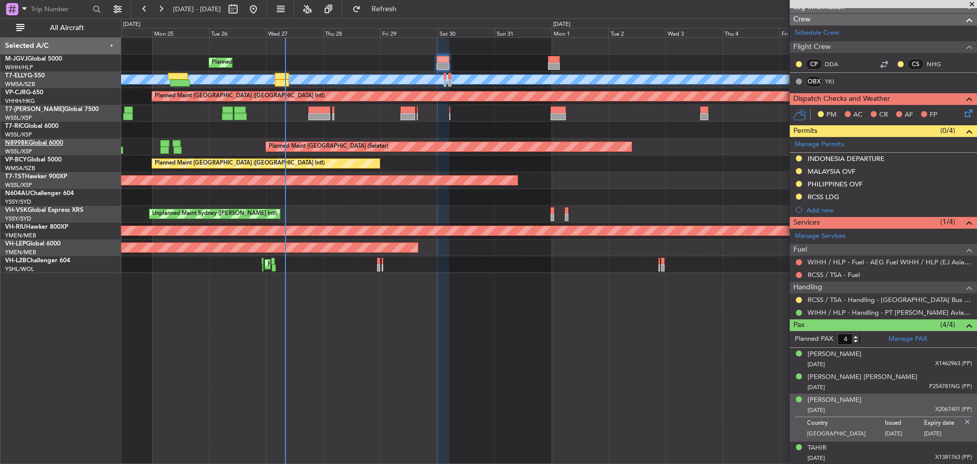
click at [45, 144] on link "N8998K Global 6000" at bounding box center [34, 143] width 58 height 6
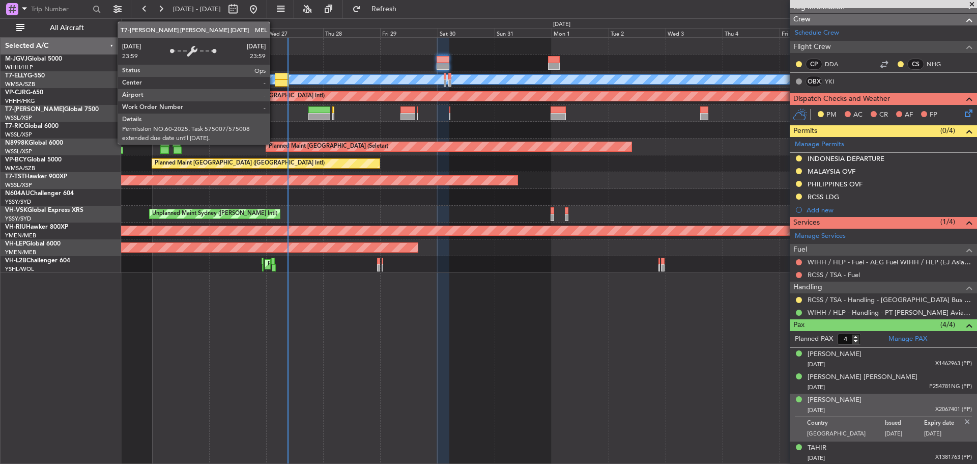
click at [274, 76] on div "MEL" at bounding box center [549, 79] width 2567 height 9
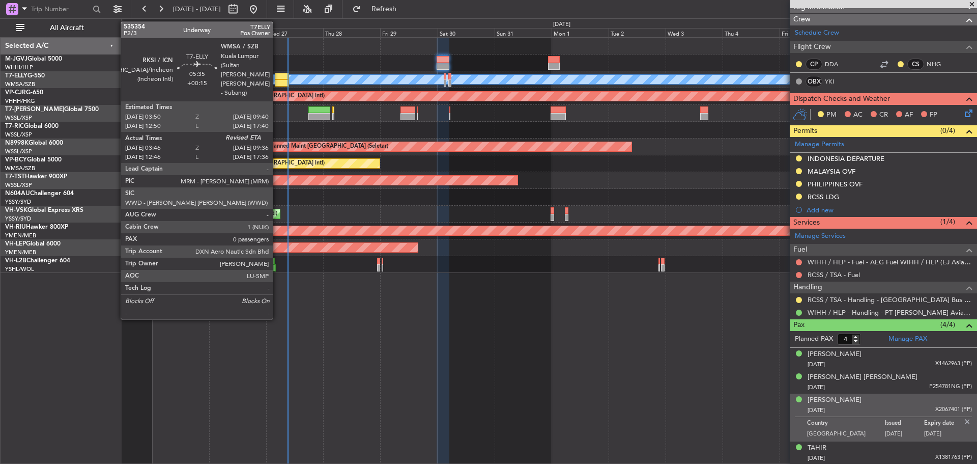
click at [277, 77] on div at bounding box center [282, 76] width 14 height 7
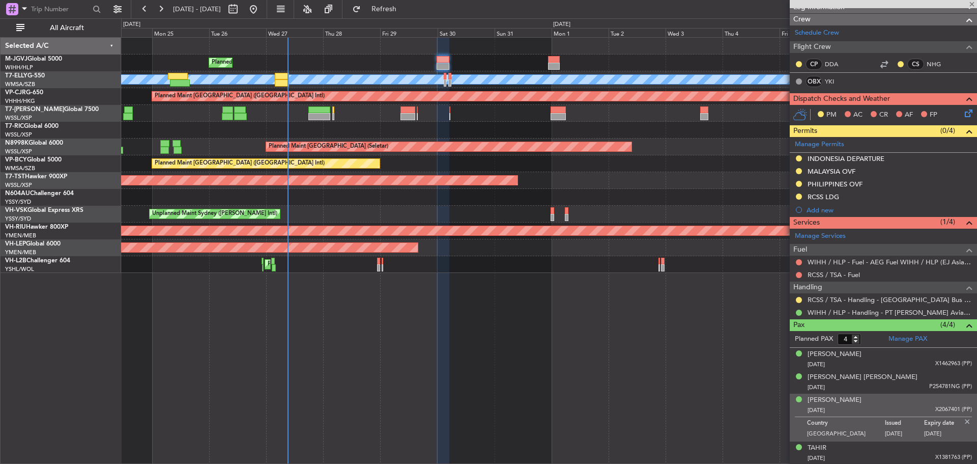
type input "+00:15"
type input "03:56"
type input "0"
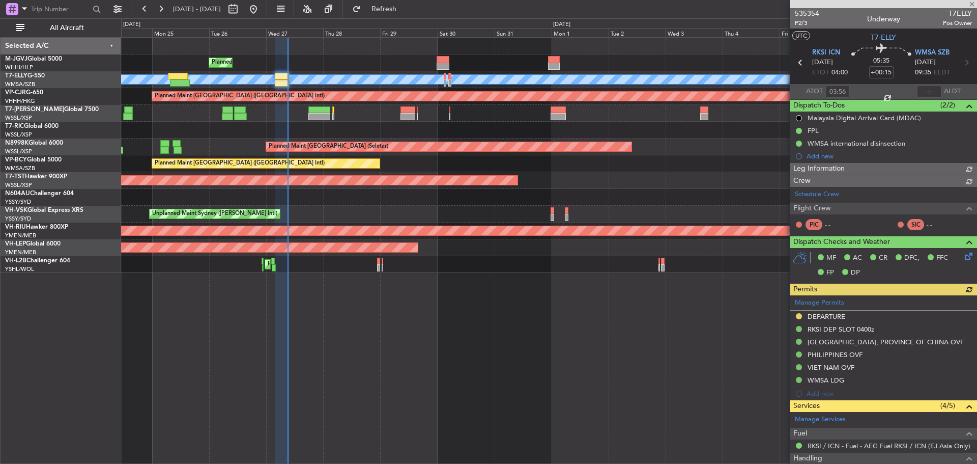
type input "[PERSON_NAME] (KYA)"
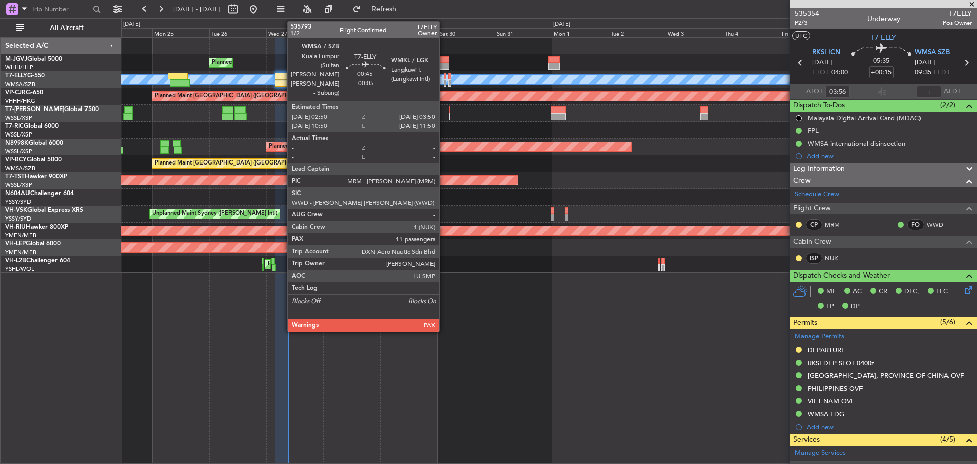
click at [444, 85] on div at bounding box center [445, 82] width 3 height 7
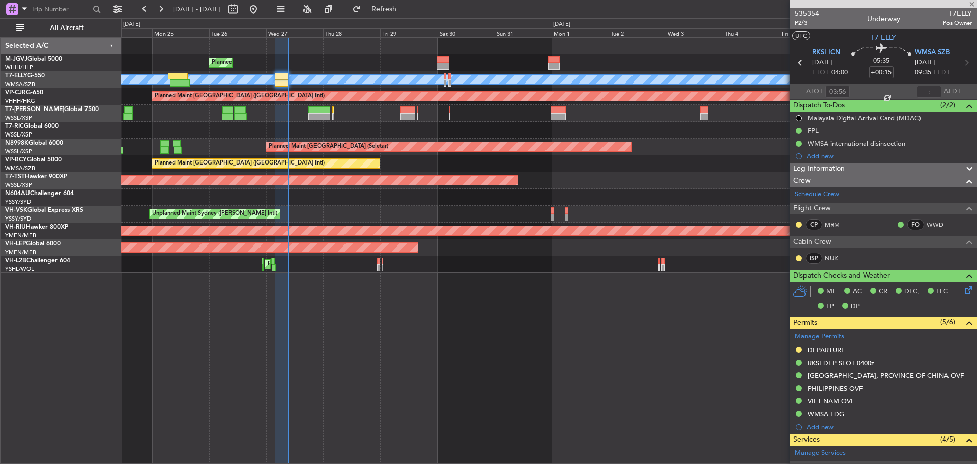
type input "-00:05"
type input "11"
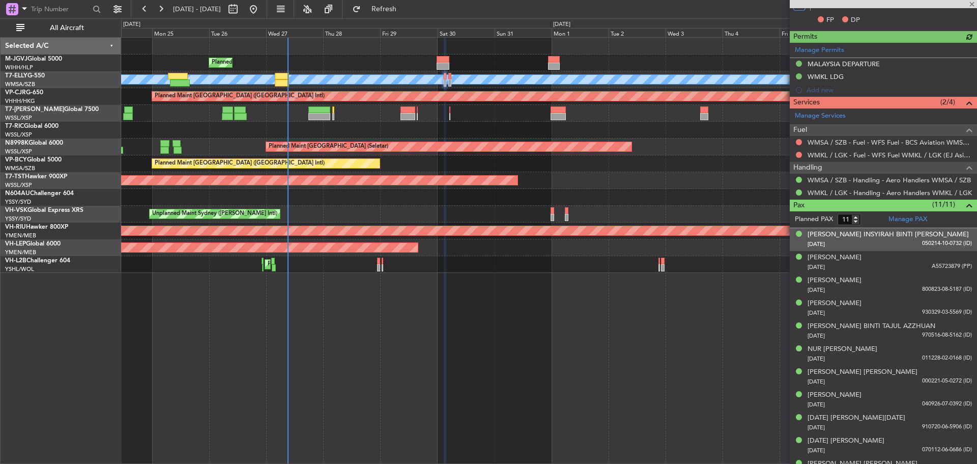
scroll to position [289, 0]
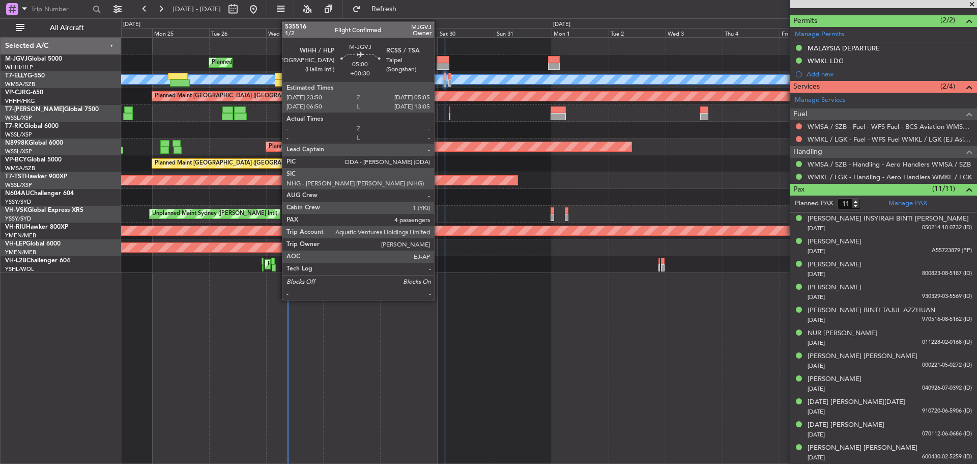
click at [439, 63] on div at bounding box center [443, 66] width 13 height 7
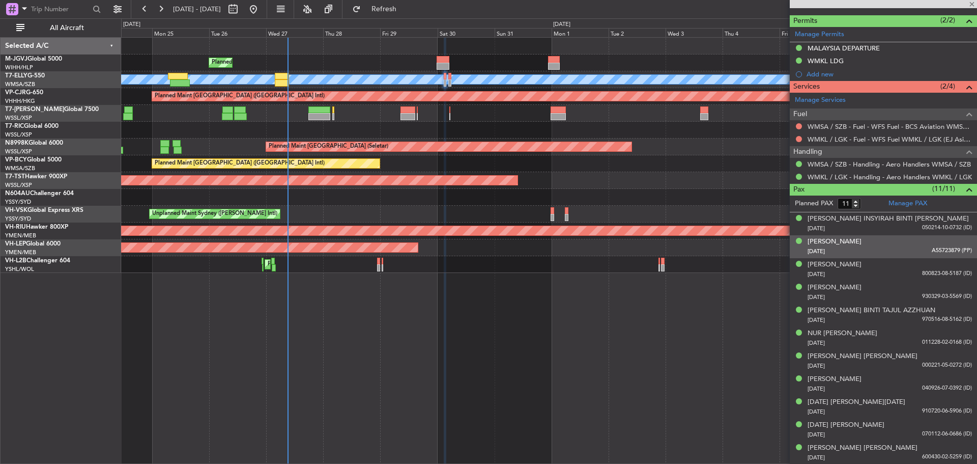
type input "+00:30"
type input "4"
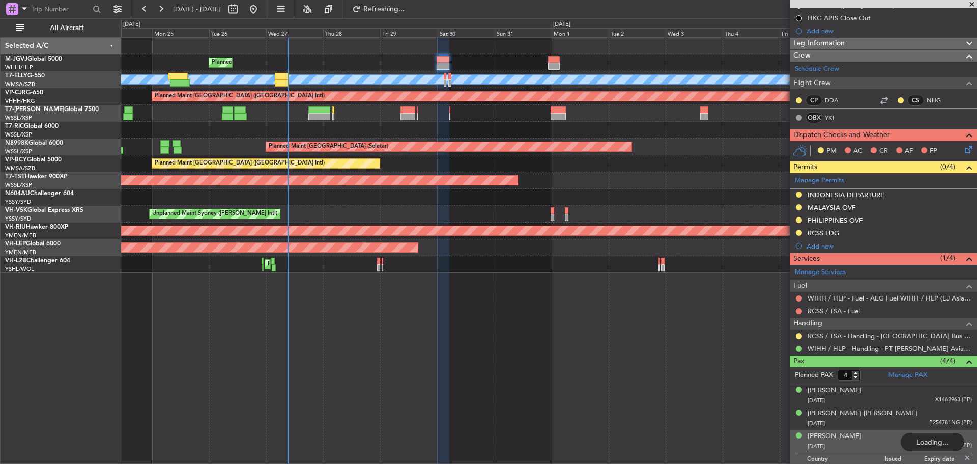
scroll to position [153, 0]
